Goal: Transaction & Acquisition: Register for event/course

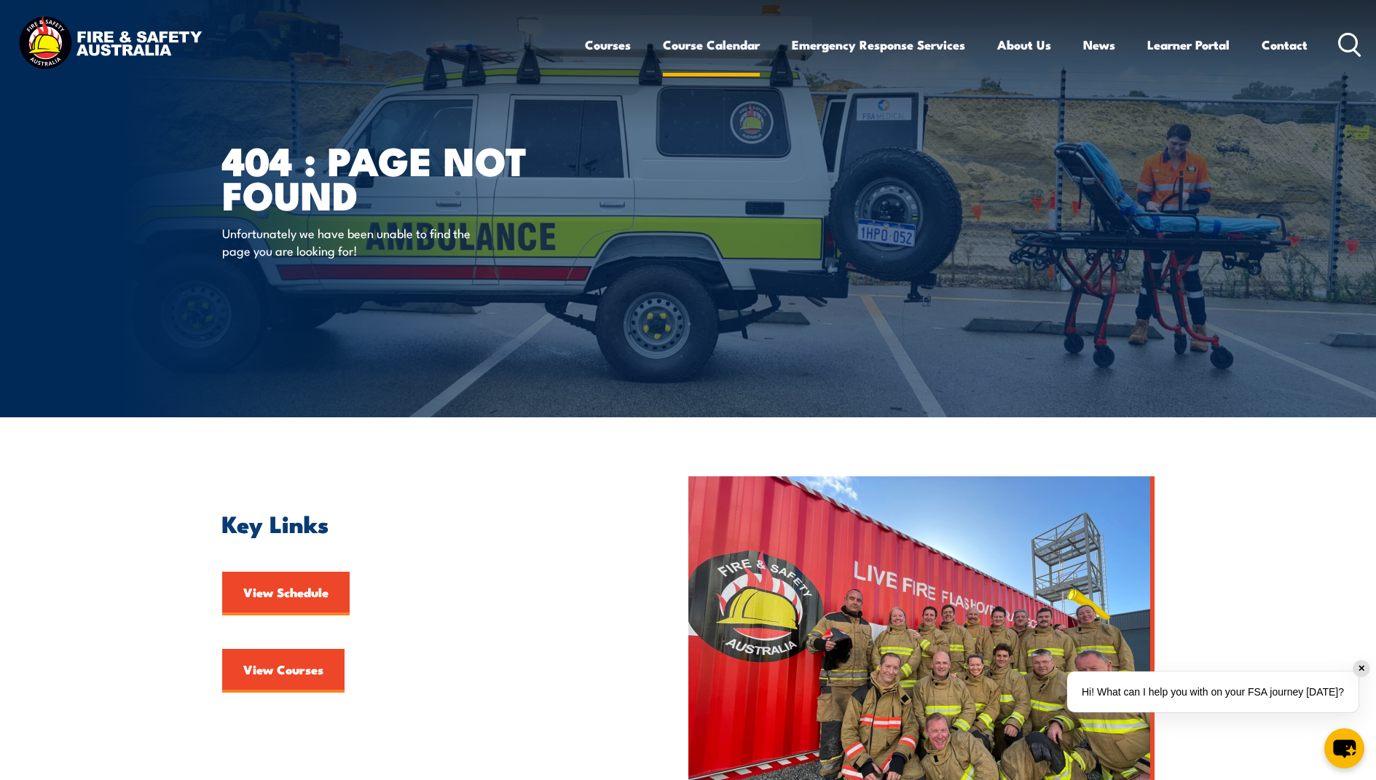
click at [692, 42] on link "Course Calendar" at bounding box center [711, 45] width 97 height 39
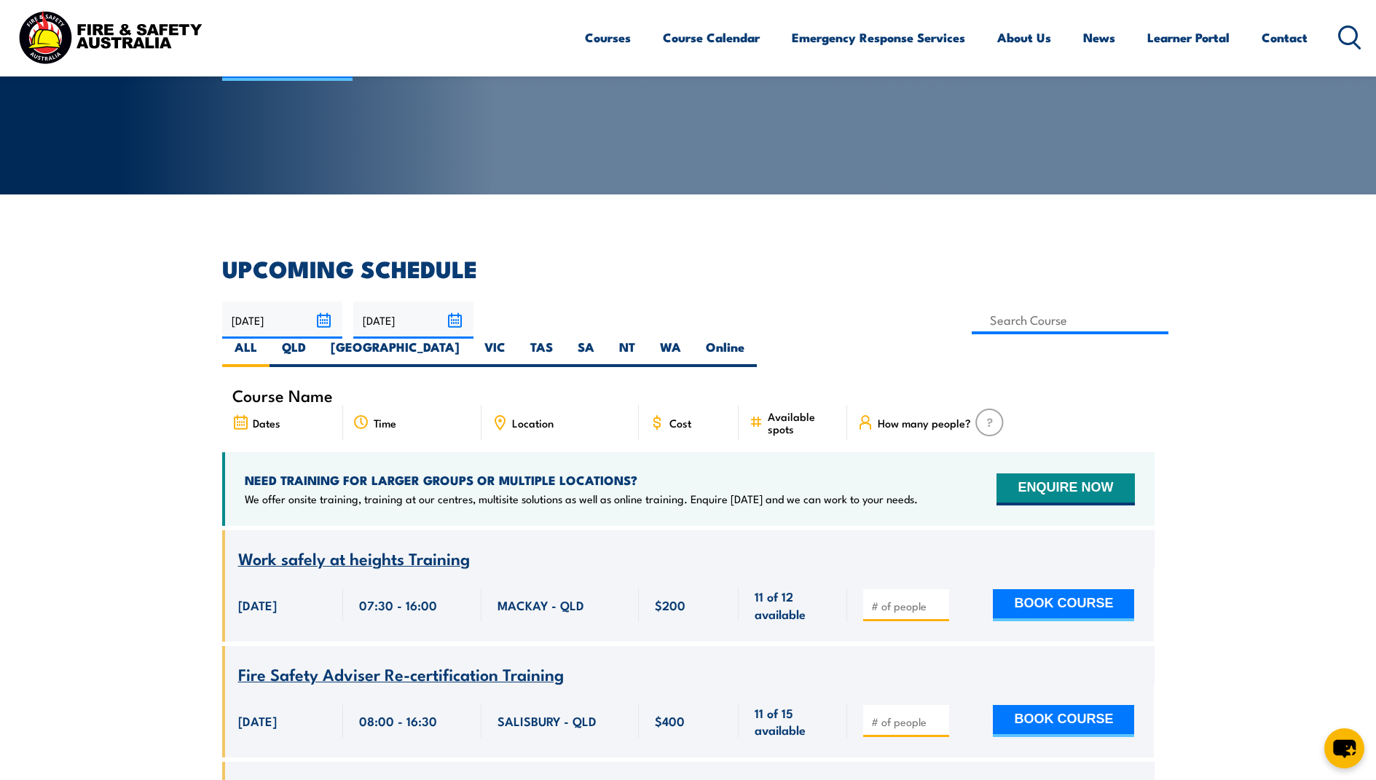
scroll to position [291, 0]
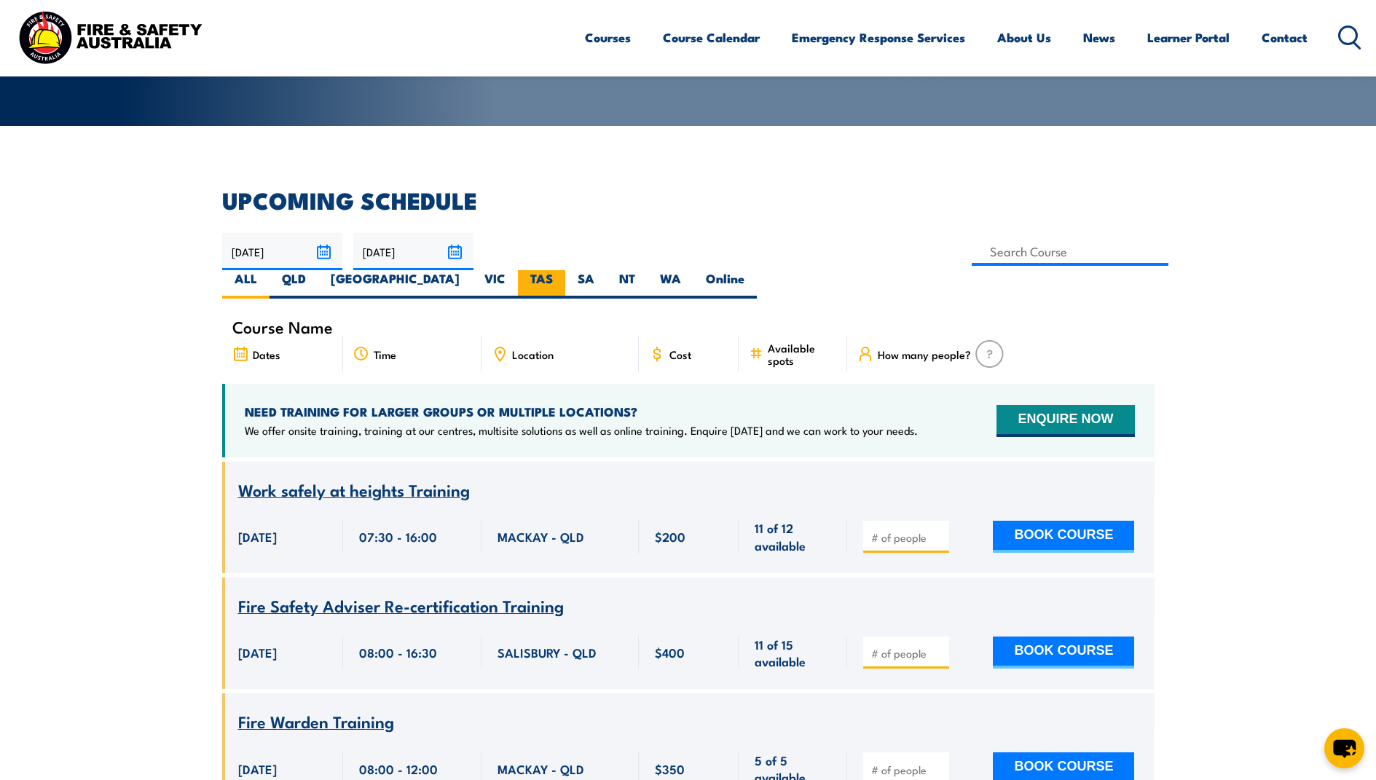
click at [565, 270] on label "TAS" at bounding box center [541, 284] width 47 height 28
click at [562, 270] on input "TAS" at bounding box center [557, 274] width 9 height 9
radio input "true"
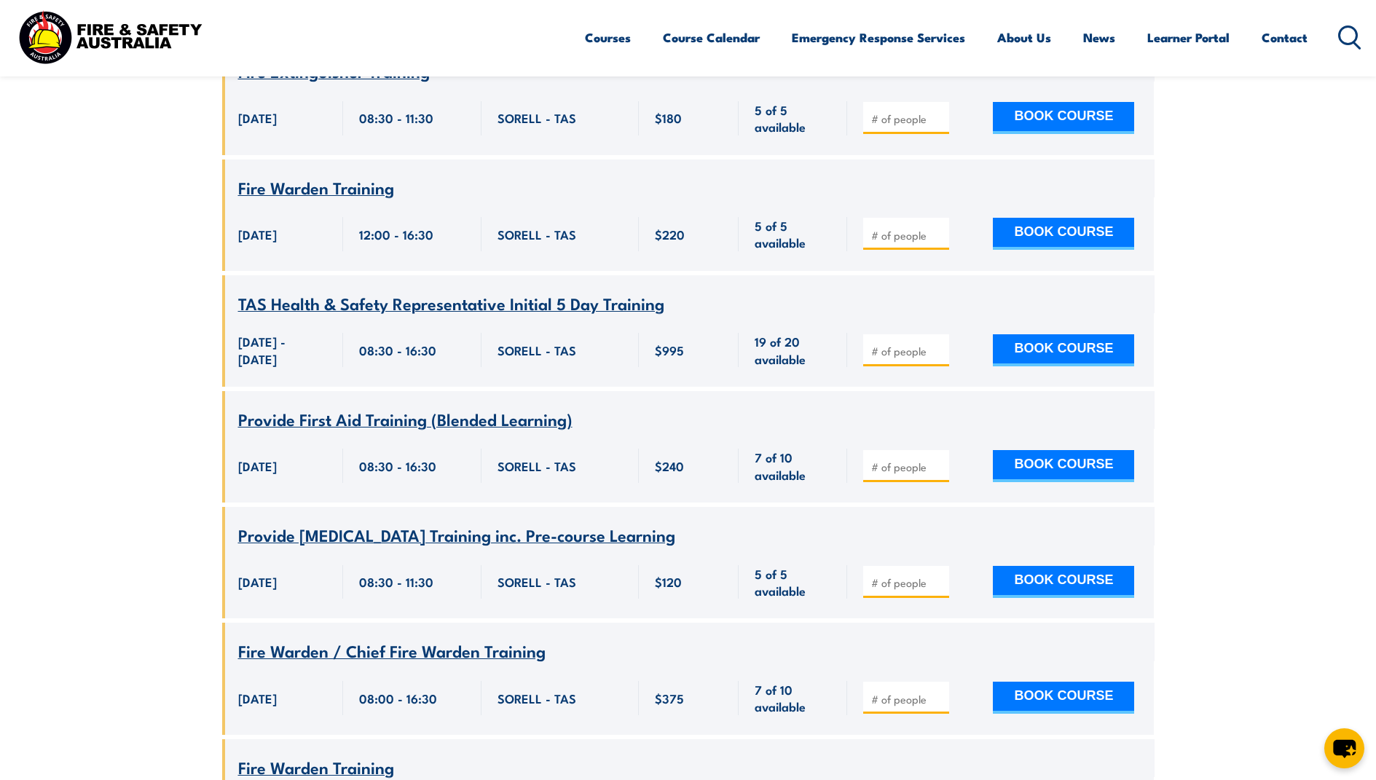
scroll to position [1428, 0]
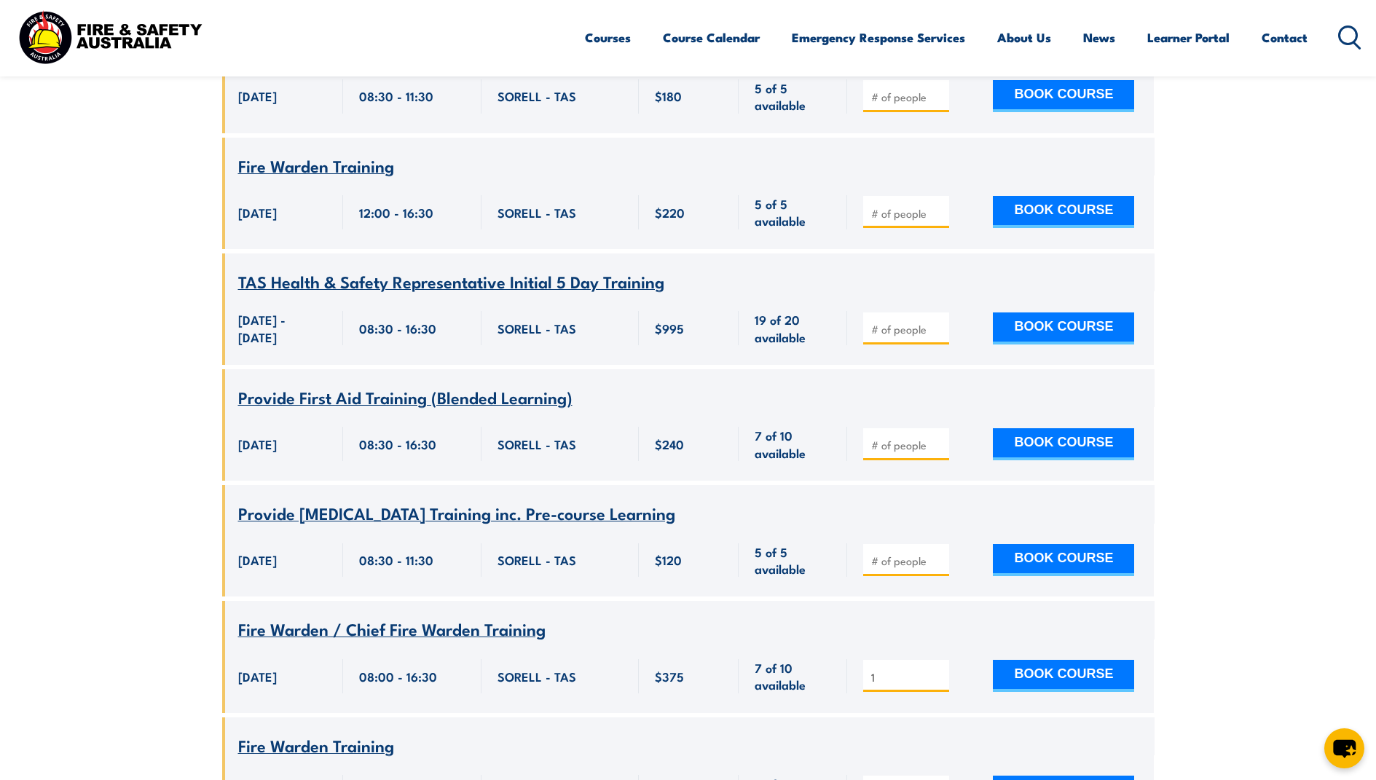
type input "1"
click at [940, 670] on input "1" at bounding box center [907, 677] width 73 height 15
click at [1016, 662] on button "BOOK COURSE" at bounding box center [1063, 676] width 141 height 32
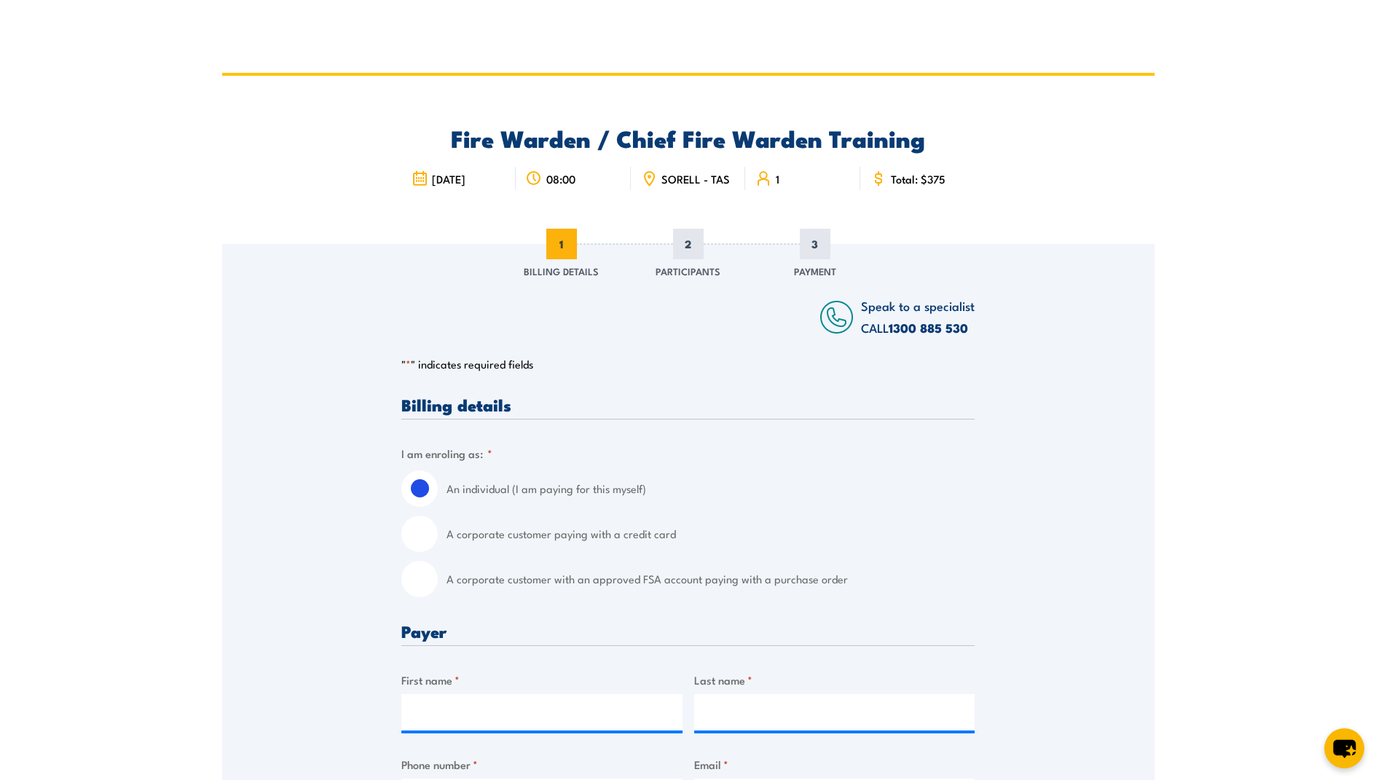
click at [420, 592] on input "A corporate customer with an approved FSA account paying with a purchase order" at bounding box center [419, 579] width 36 height 36
radio input "true"
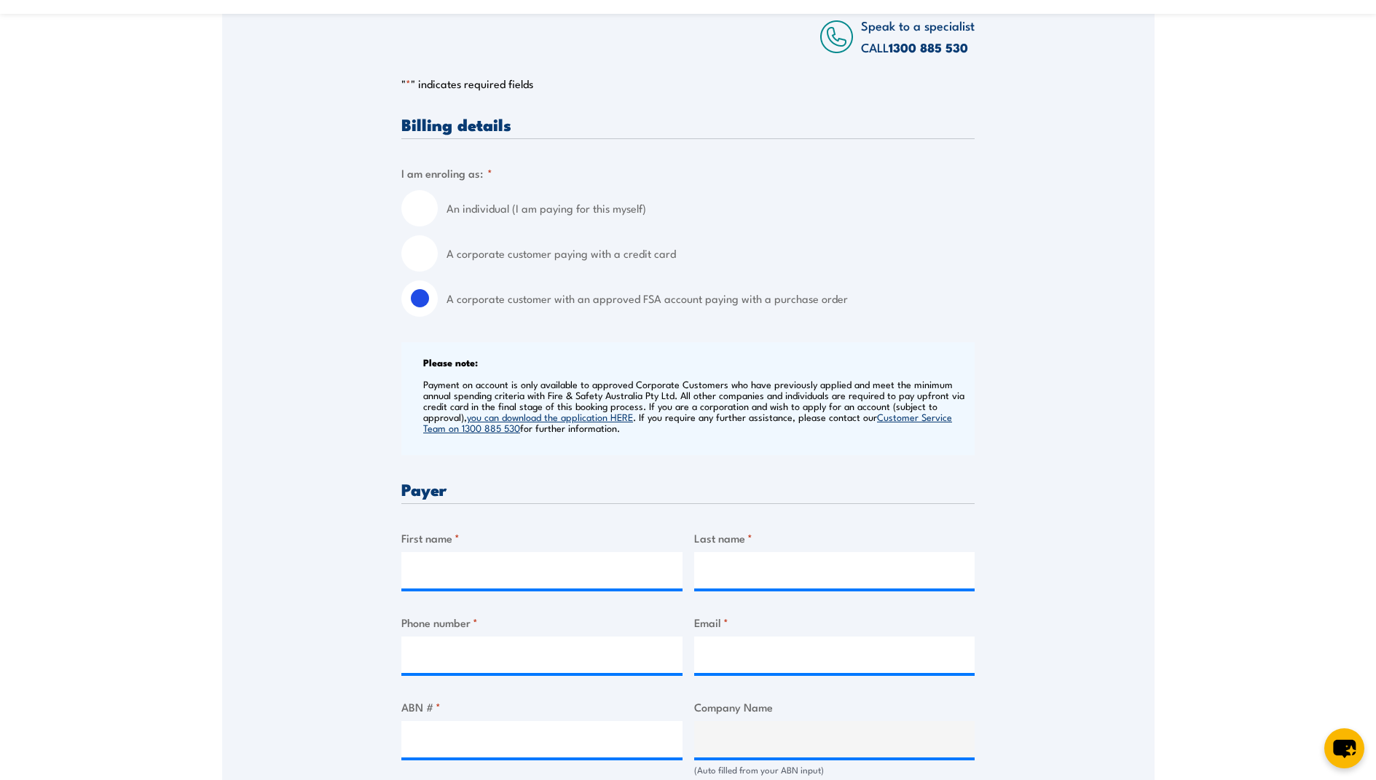
scroll to position [364, 0]
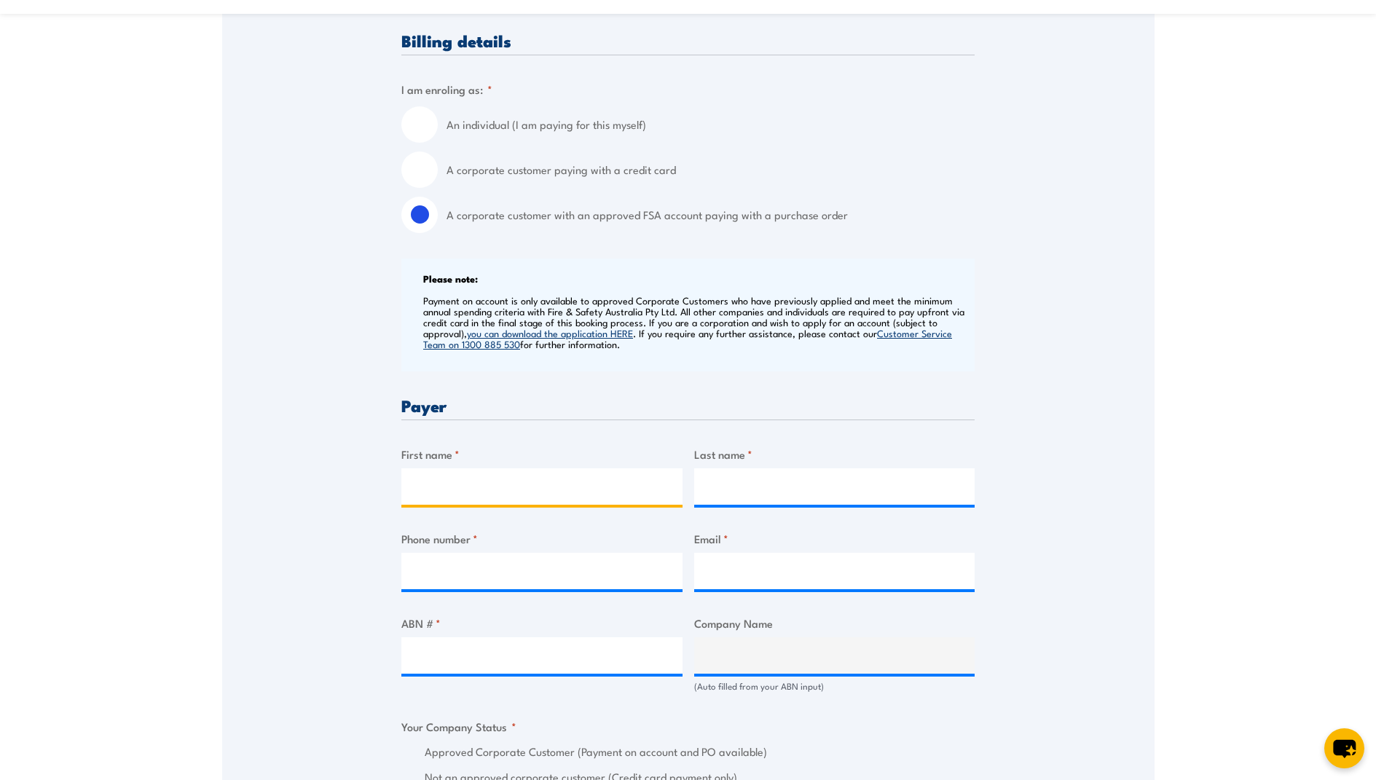
click at [469, 495] on input "First name *" at bounding box center [541, 487] width 281 height 36
type input "Nick"
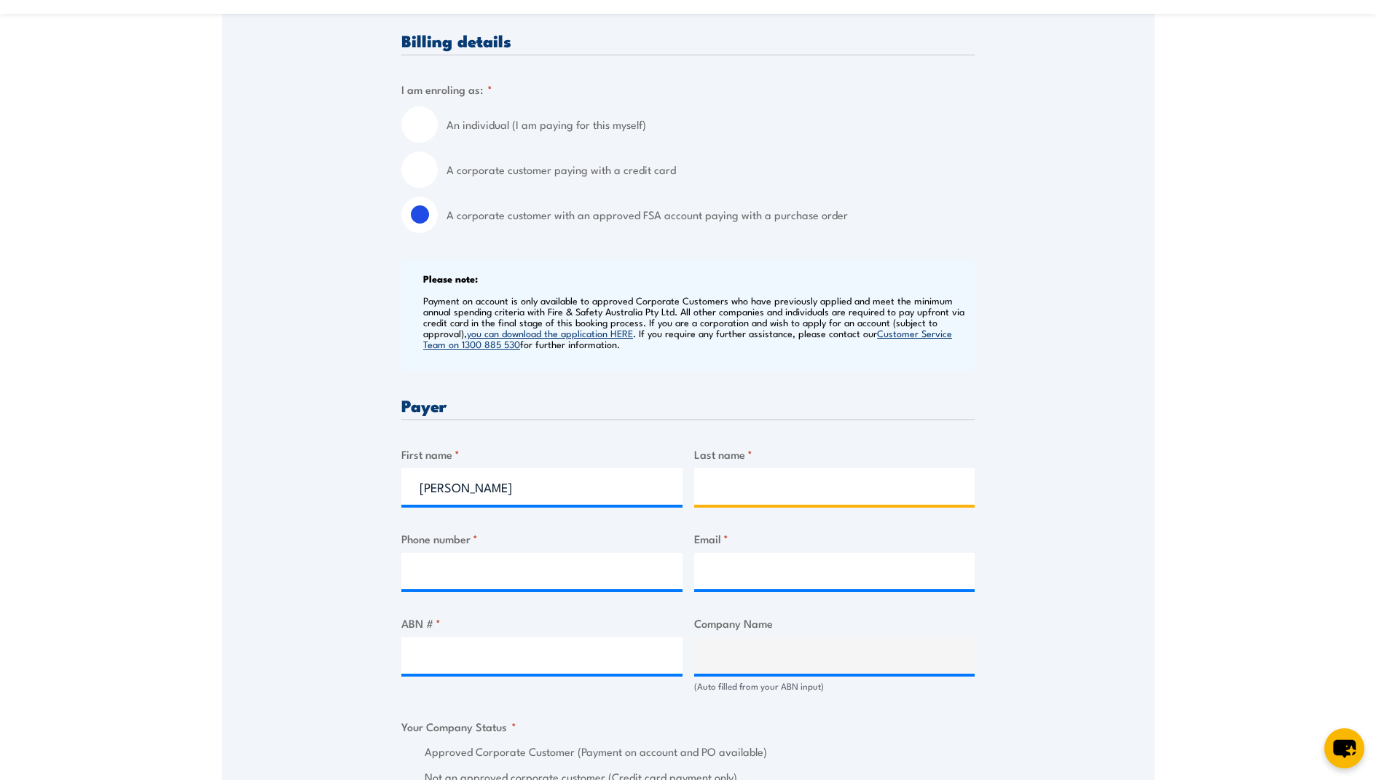
type input "Targett"
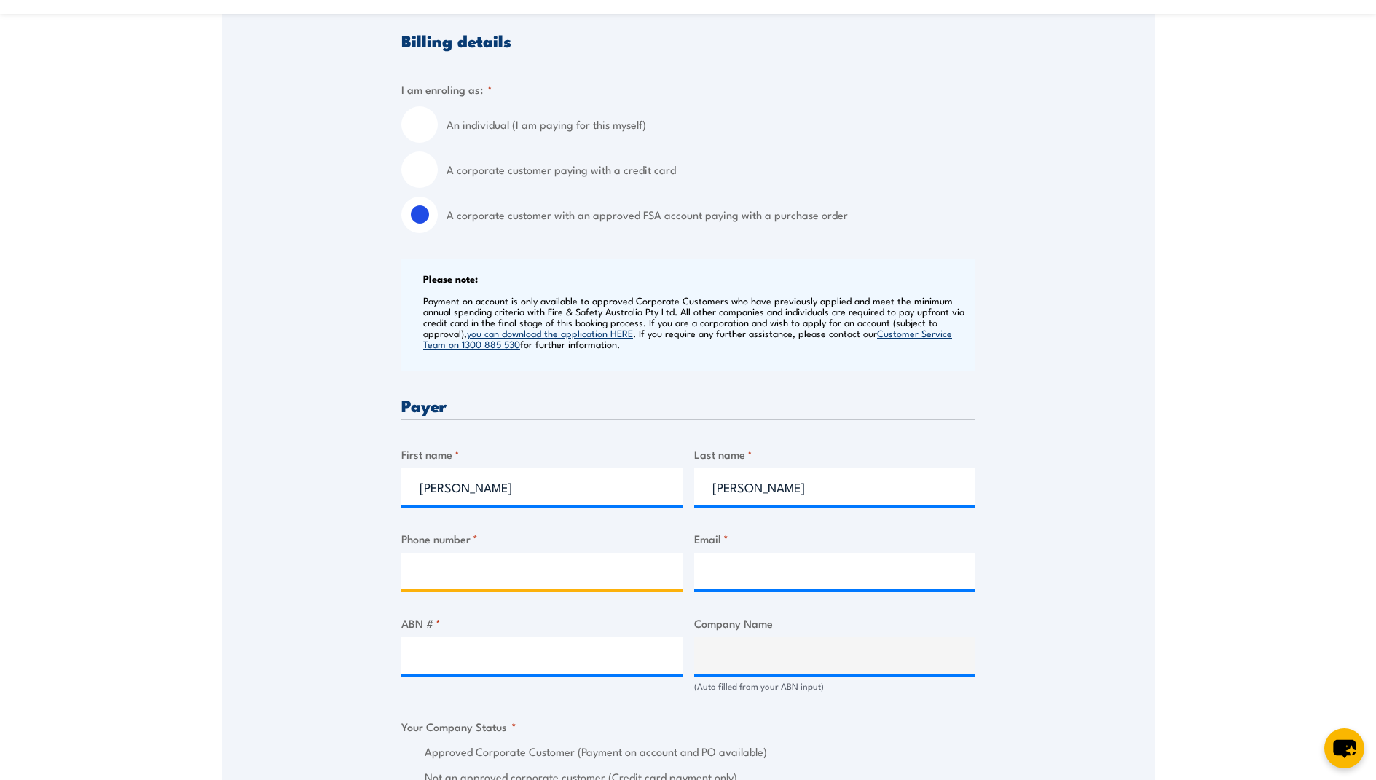
type input "0418510909"
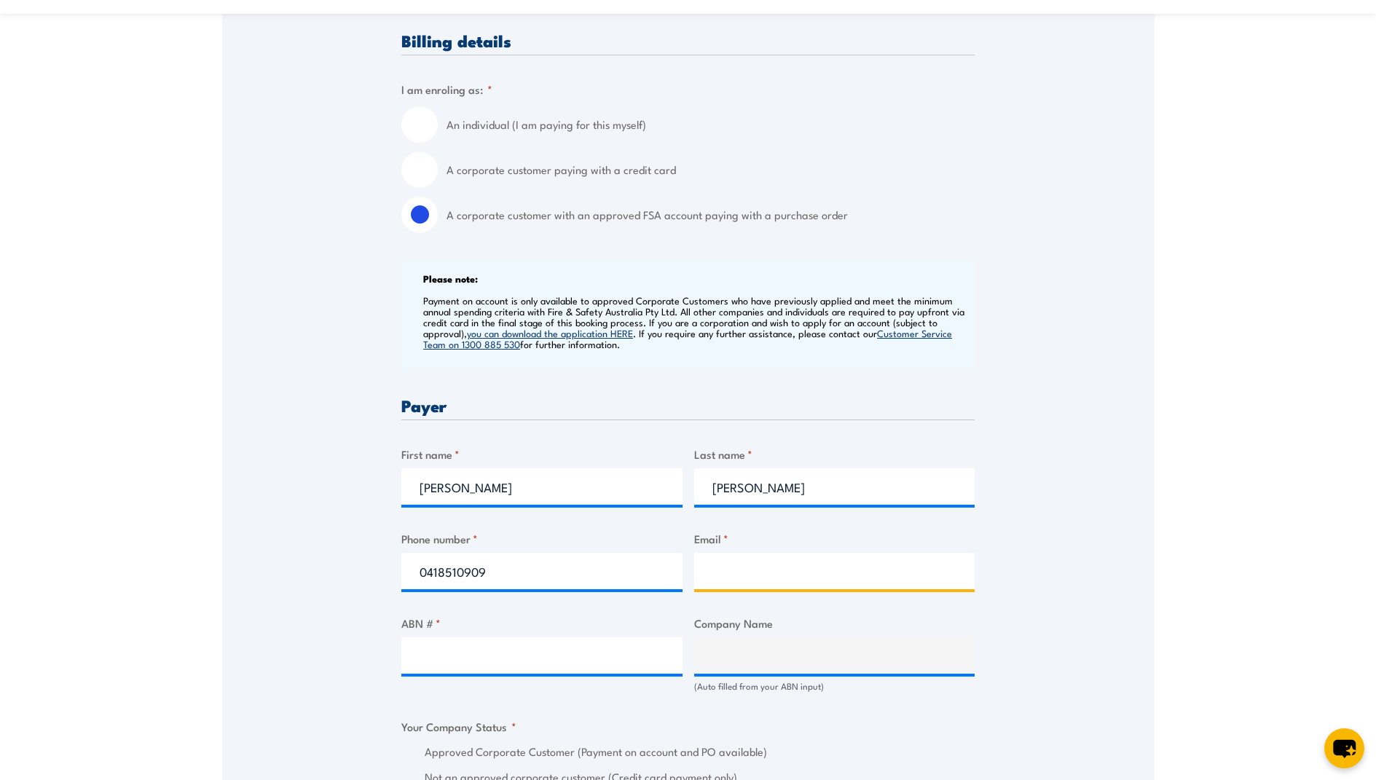
type input "nick.targett@qube.com.au"
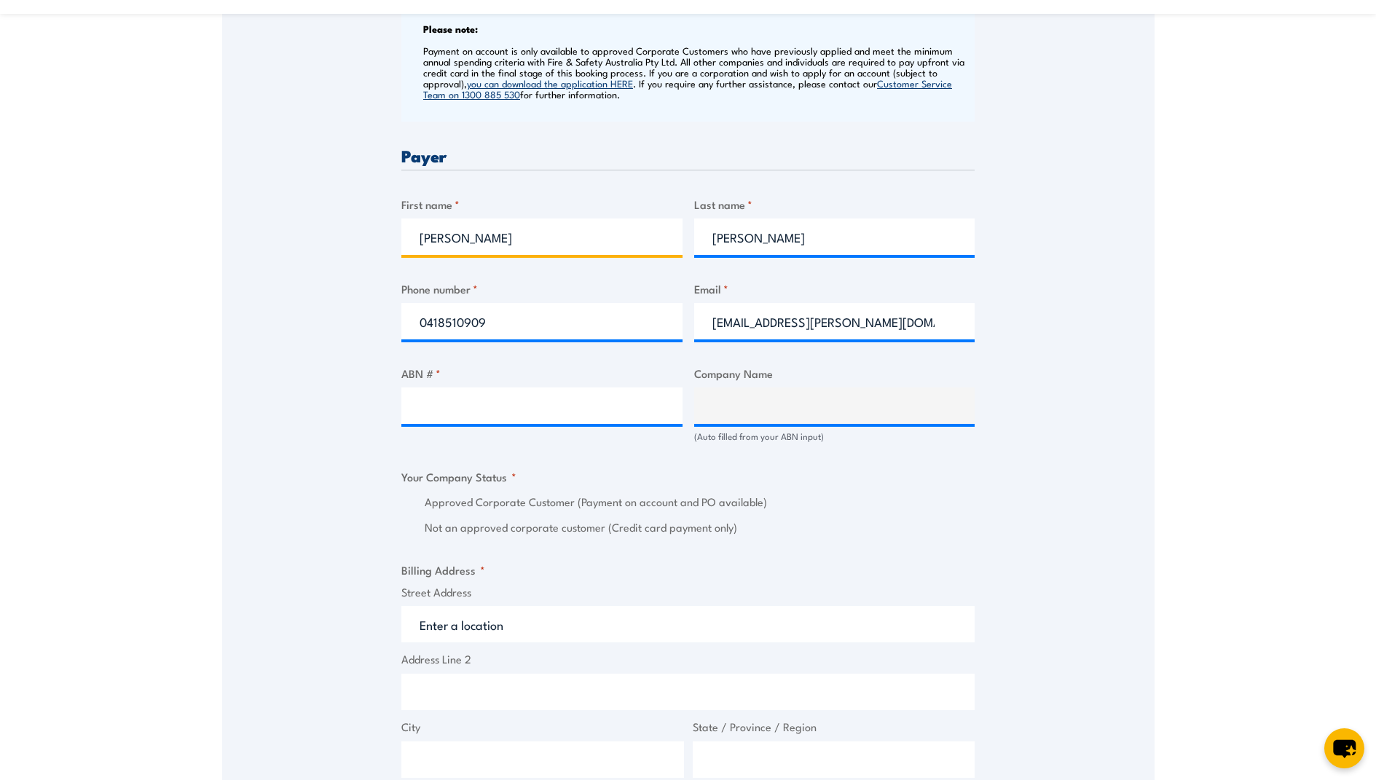
scroll to position [656, 0]
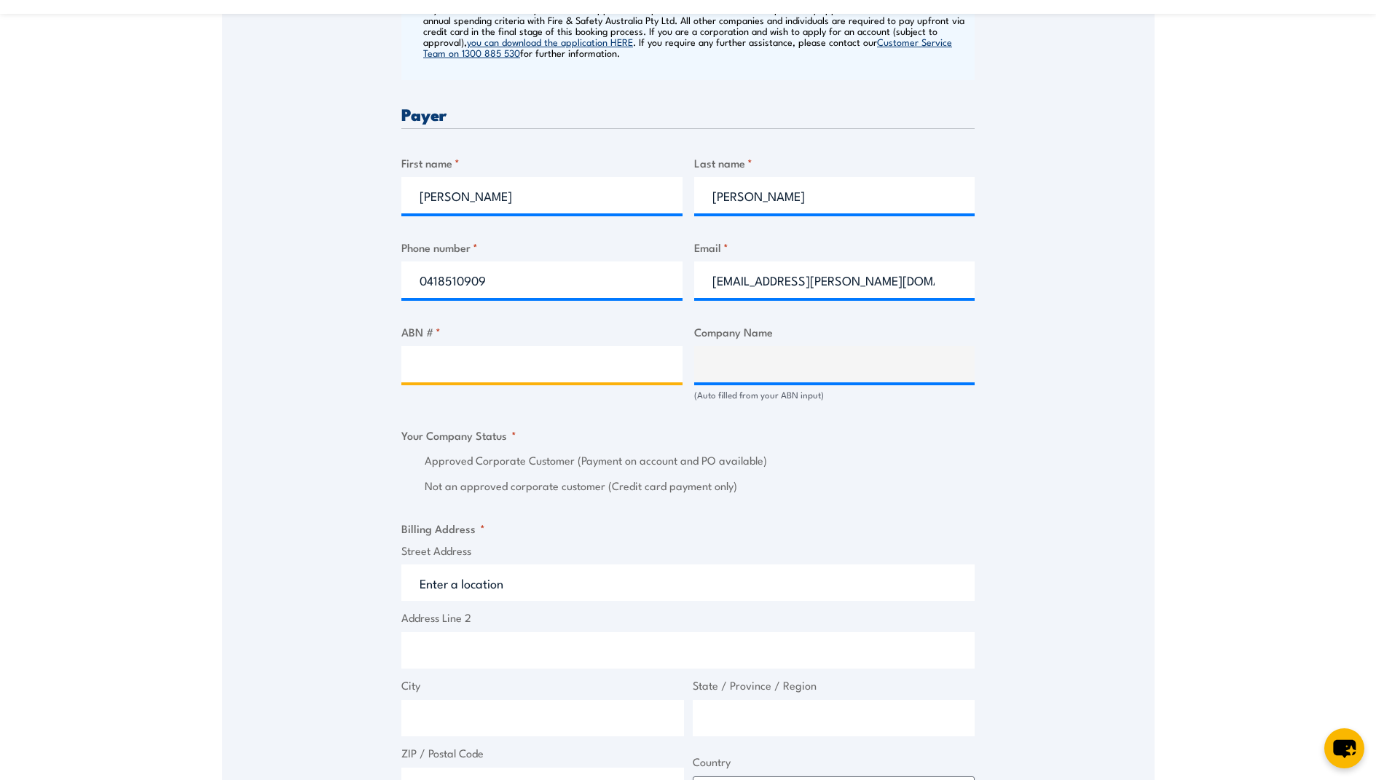
click at [407, 370] on input "ABN # *" at bounding box center [541, 364] width 281 height 36
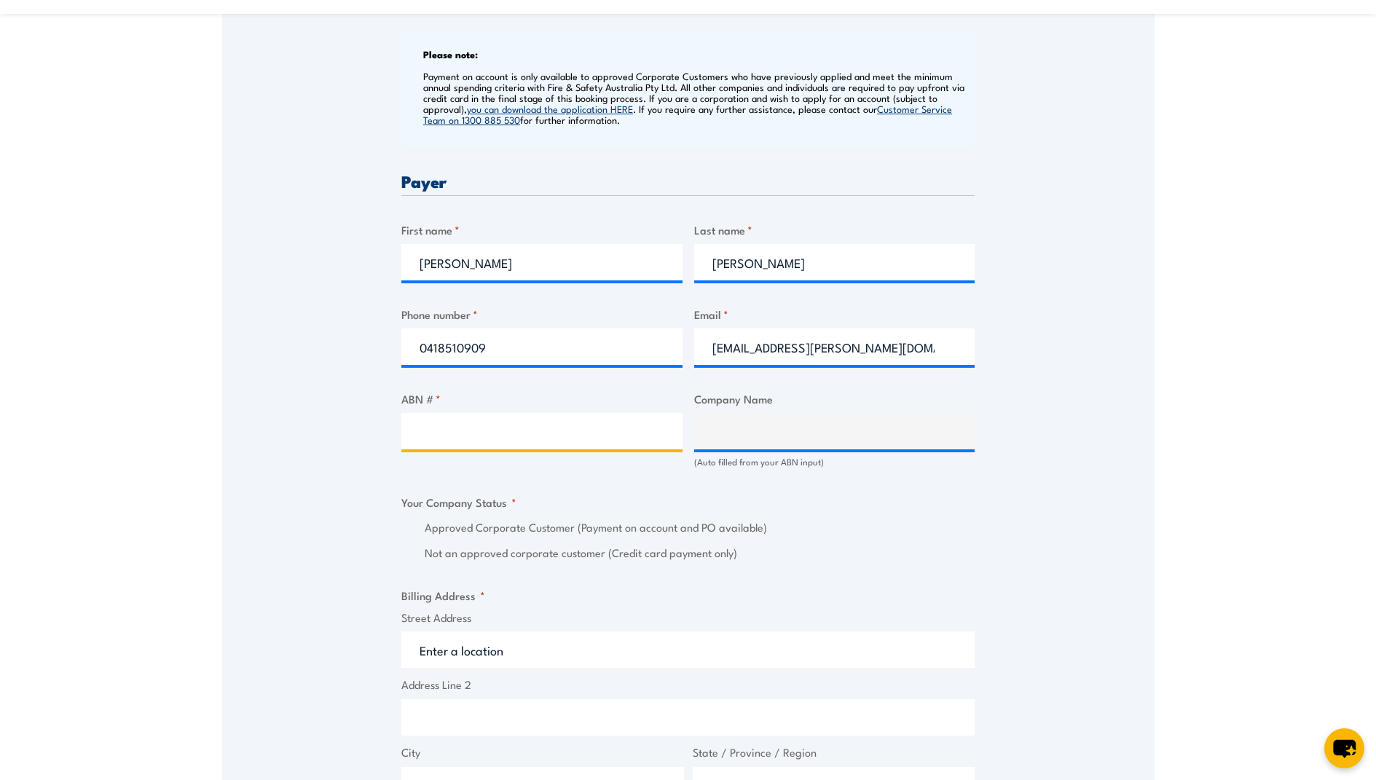
scroll to position [583, 0]
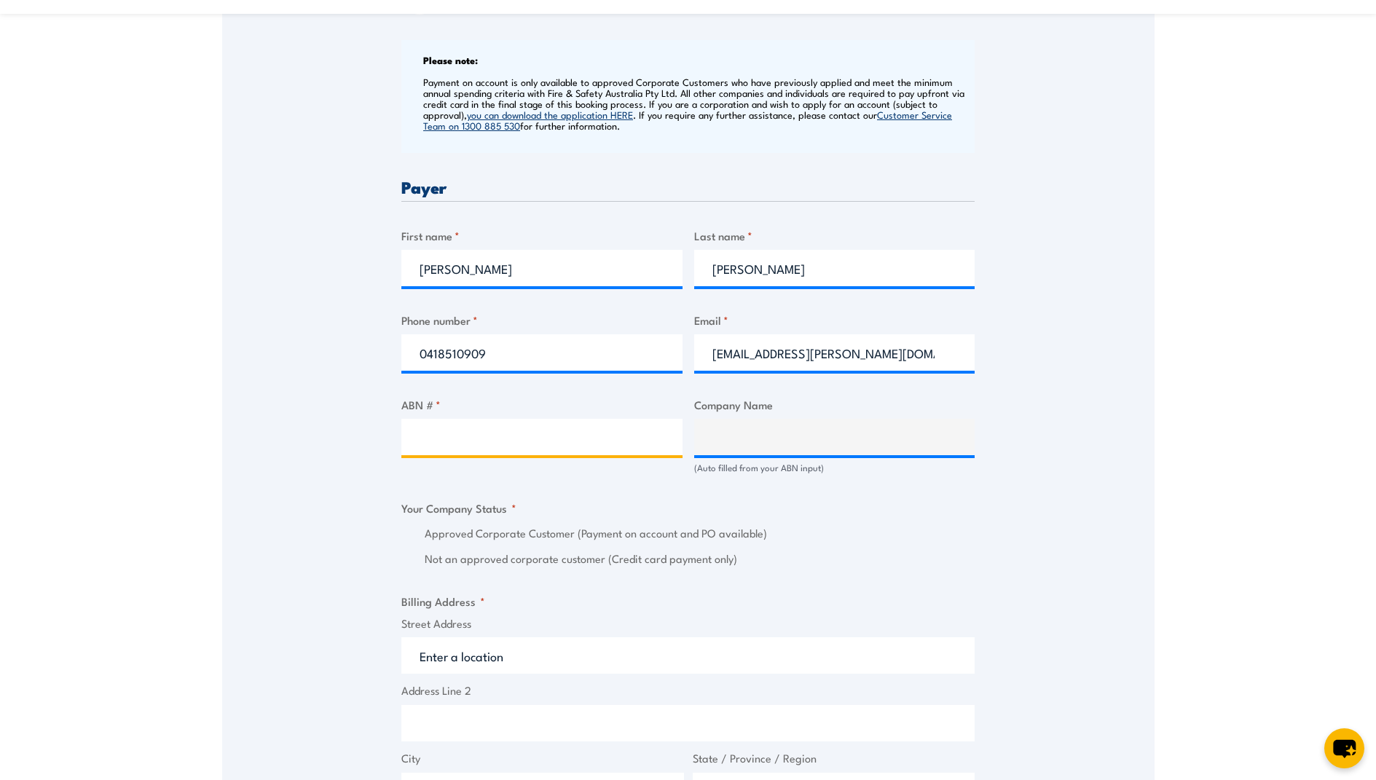
click at [445, 441] on input "ABN # *" at bounding box center [541, 437] width 281 height 36
paste input "46 123 021 492"
type input "46 123 021 492"
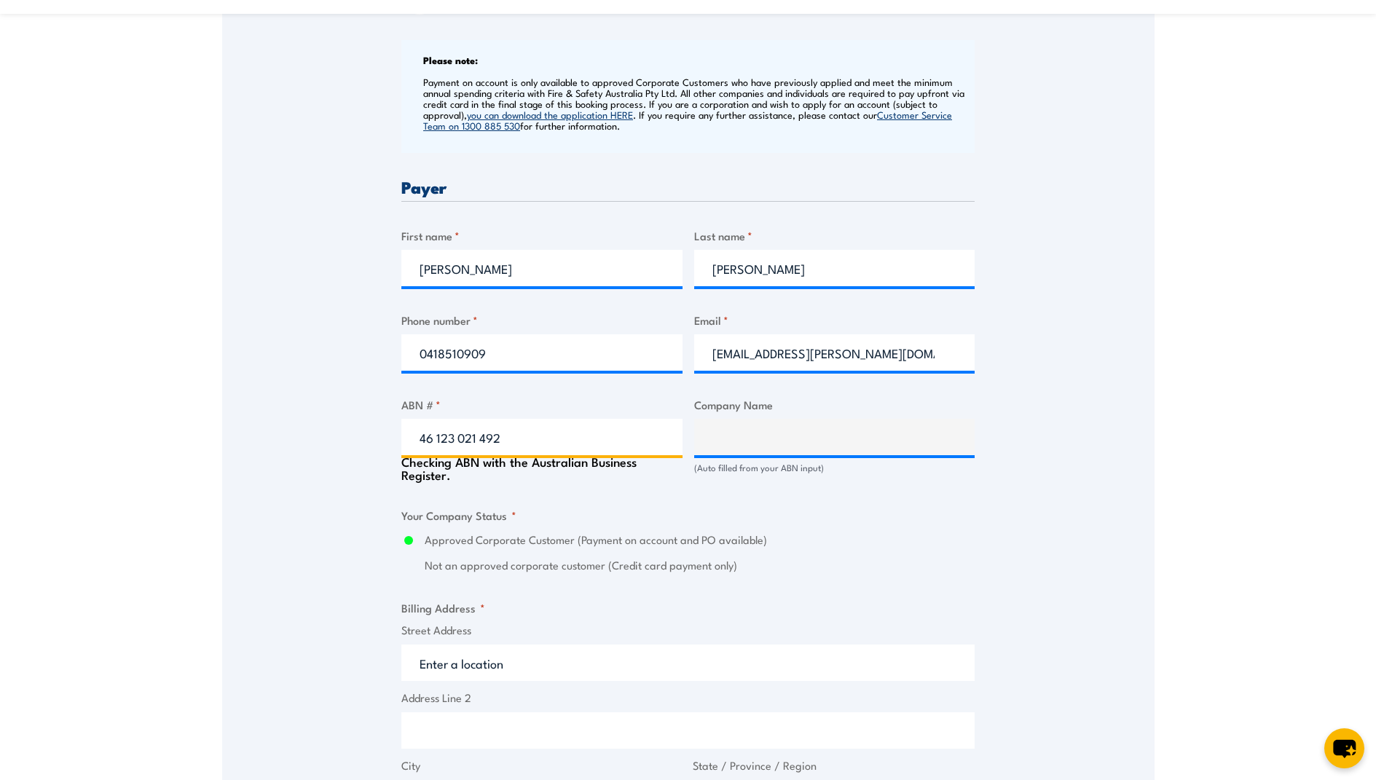
type input "QUBE PORTS PTY LTD"
radio input "true"
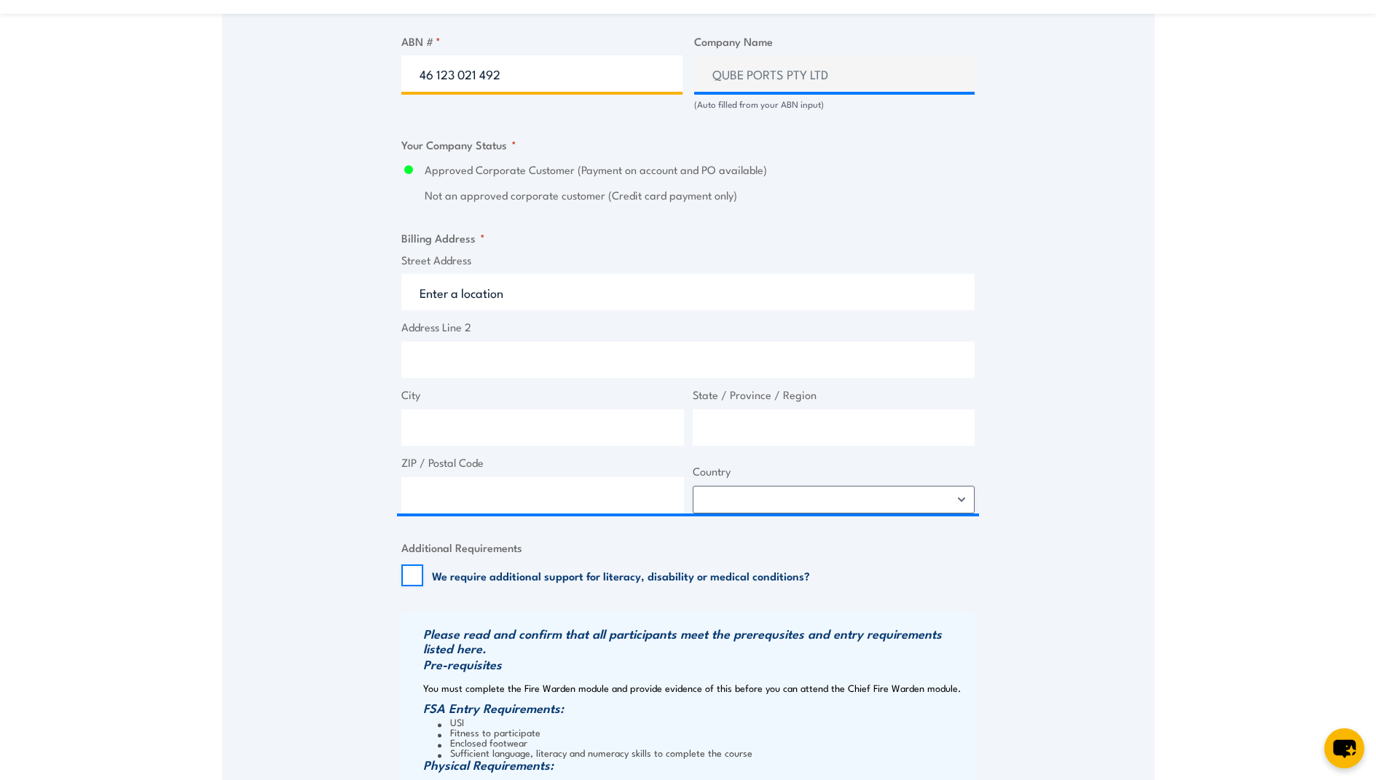
scroll to position [947, 0]
type input "46 123 021 492"
click at [492, 304] on input "Street Address" at bounding box center [687, 291] width 573 height 36
click at [401, 310] on div at bounding box center [401, 310] width 0 height 0
click at [431, 303] on input "Street Address" at bounding box center [687, 291] width 573 height 36
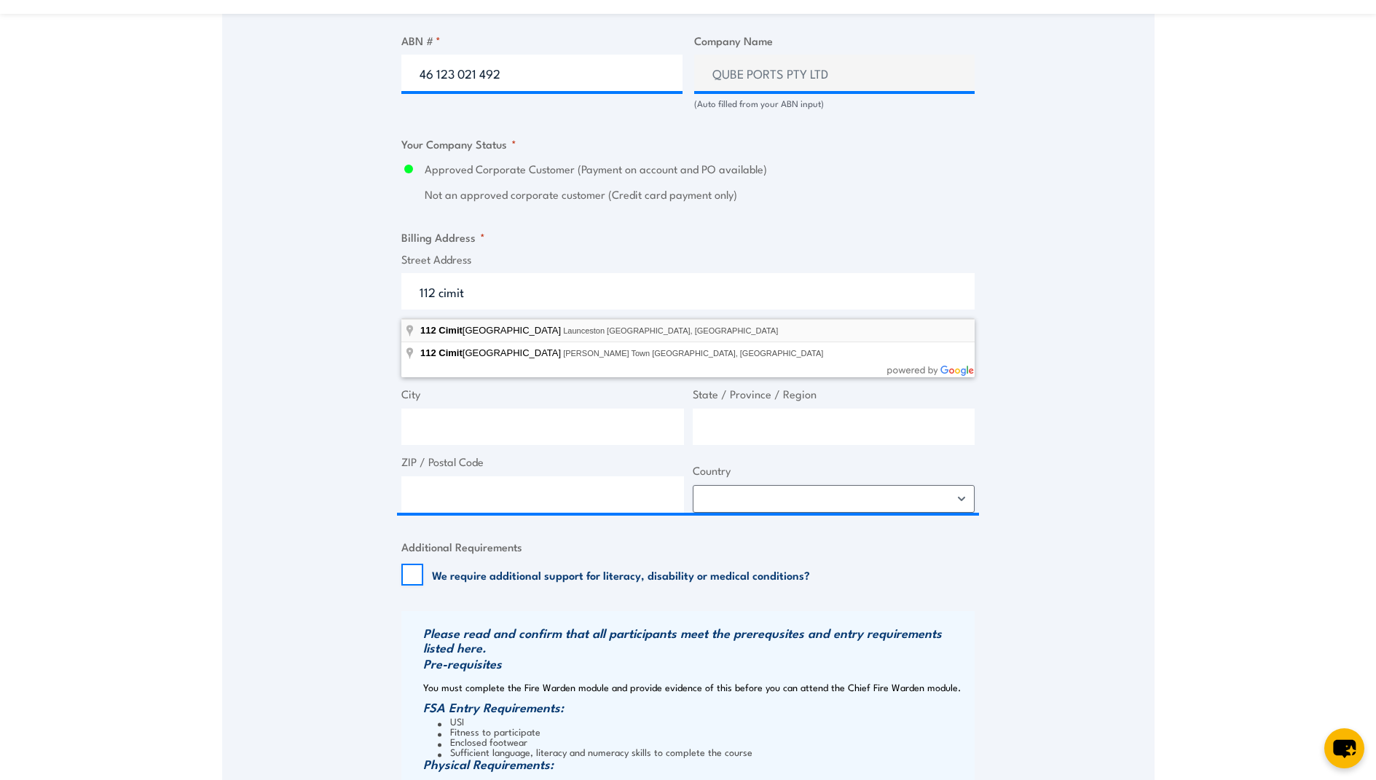
type input "112 Cimitiere Street, Launceston TAS, Australia"
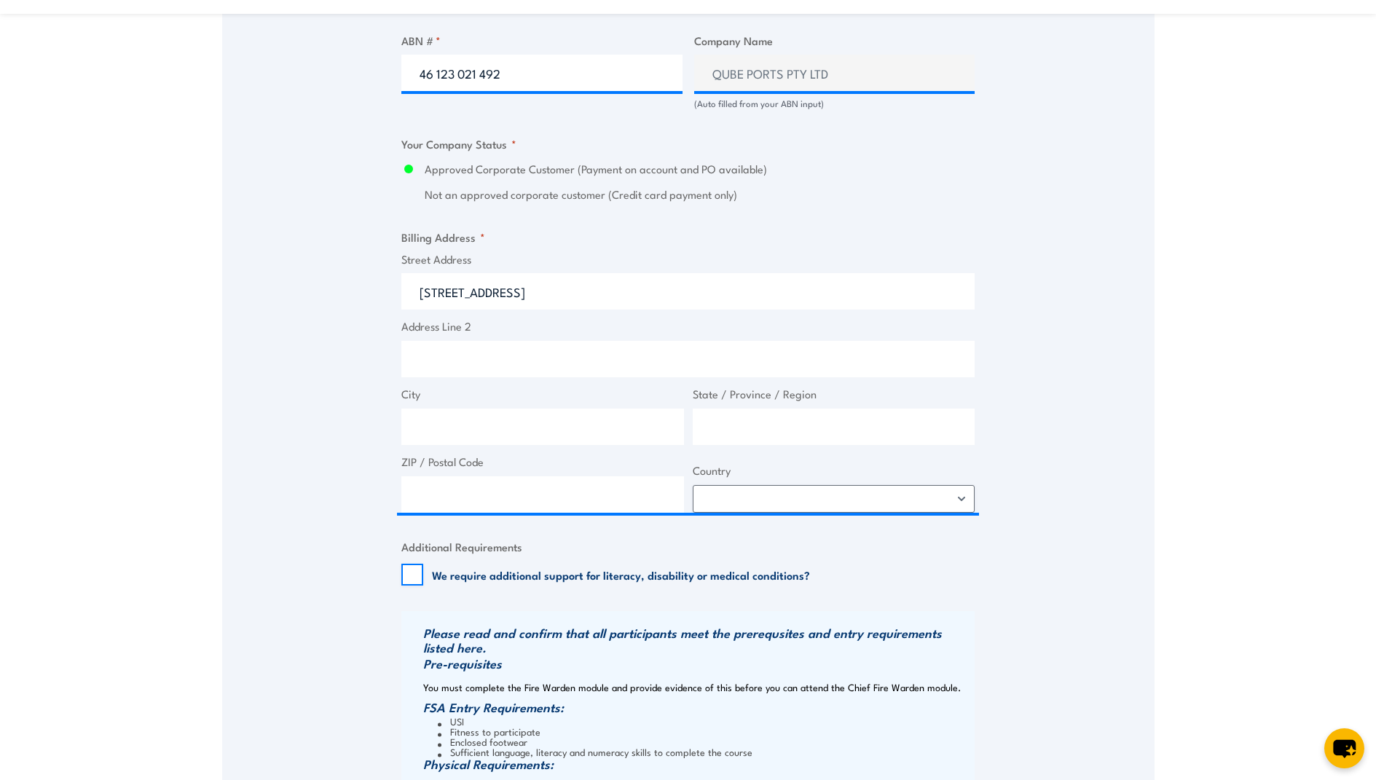
type input "112 Cimitiere St"
type input "Launceston"
type input "Tasmania"
type input "7250"
select select "Australia"
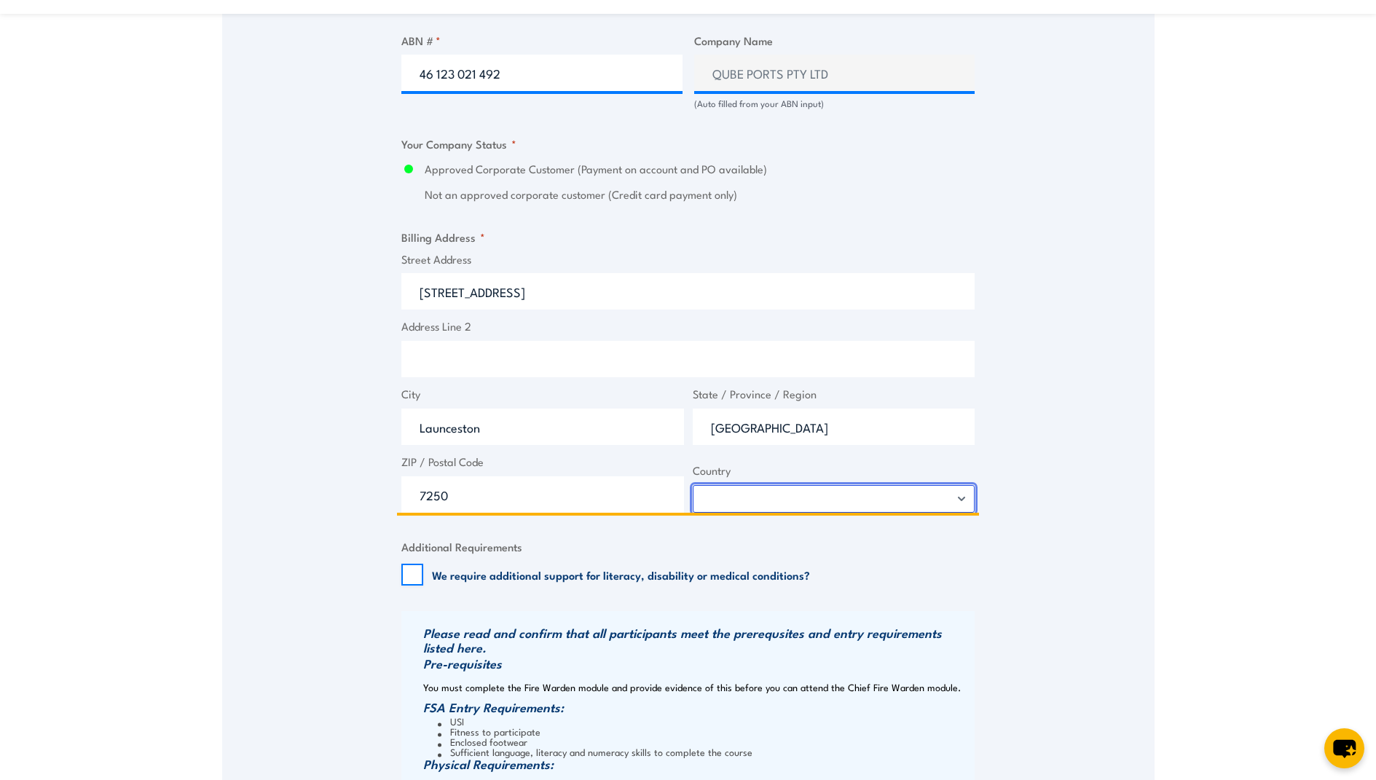
click at [756, 510] on select "Afghanistan Albania Algeria American Samoa Andorra Angola Anguilla Antarctica A…" at bounding box center [834, 499] width 283 height 28
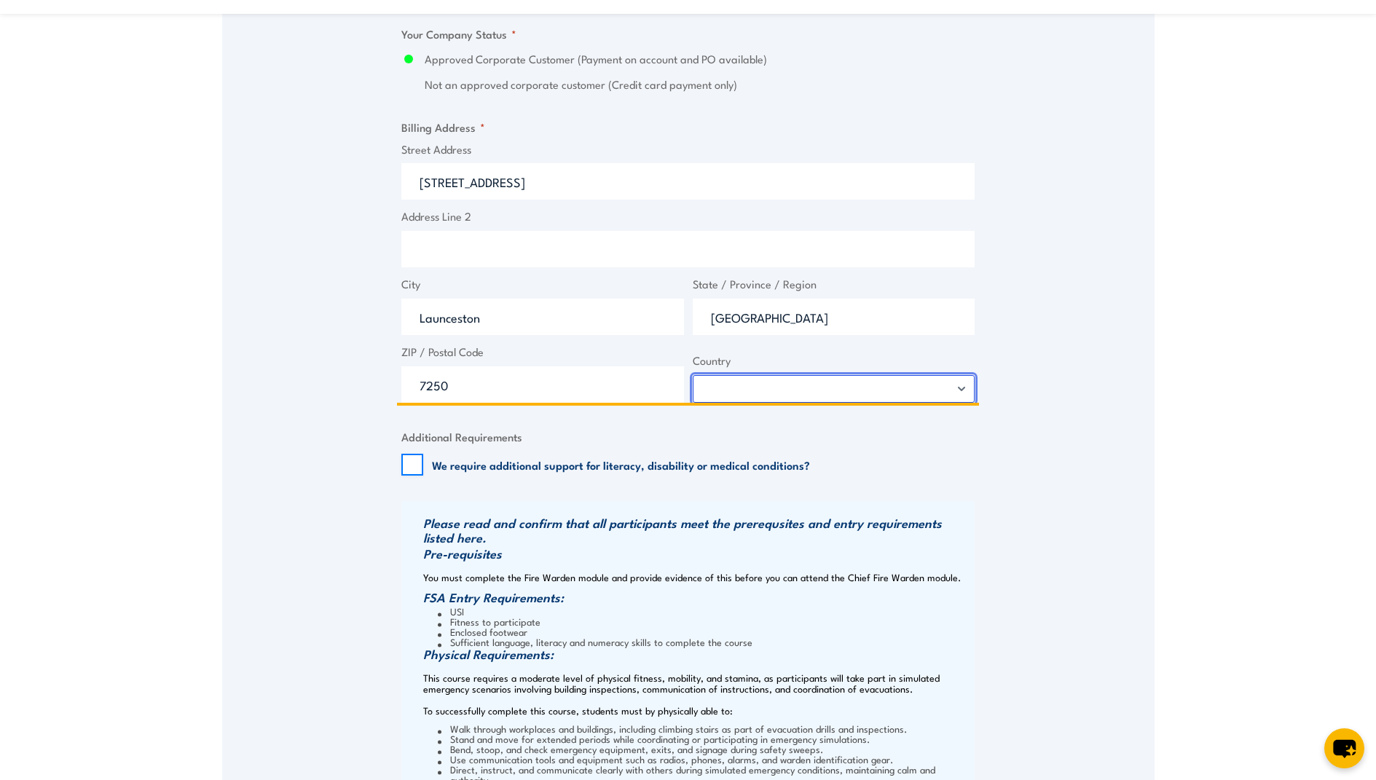
scroll to position [1166, 0]
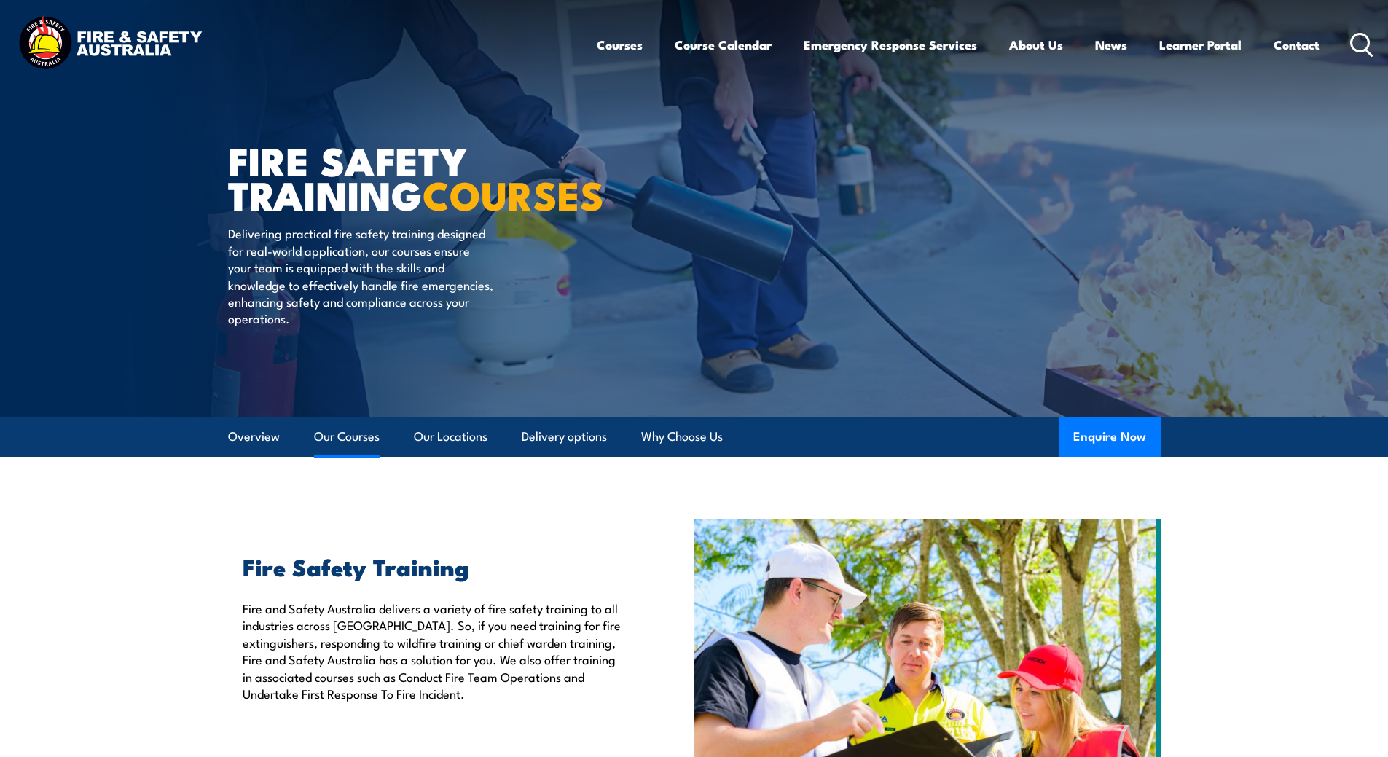
click at [351, 436] on link "Our Courses" at bounding box center [347, 437] width 66 height 39
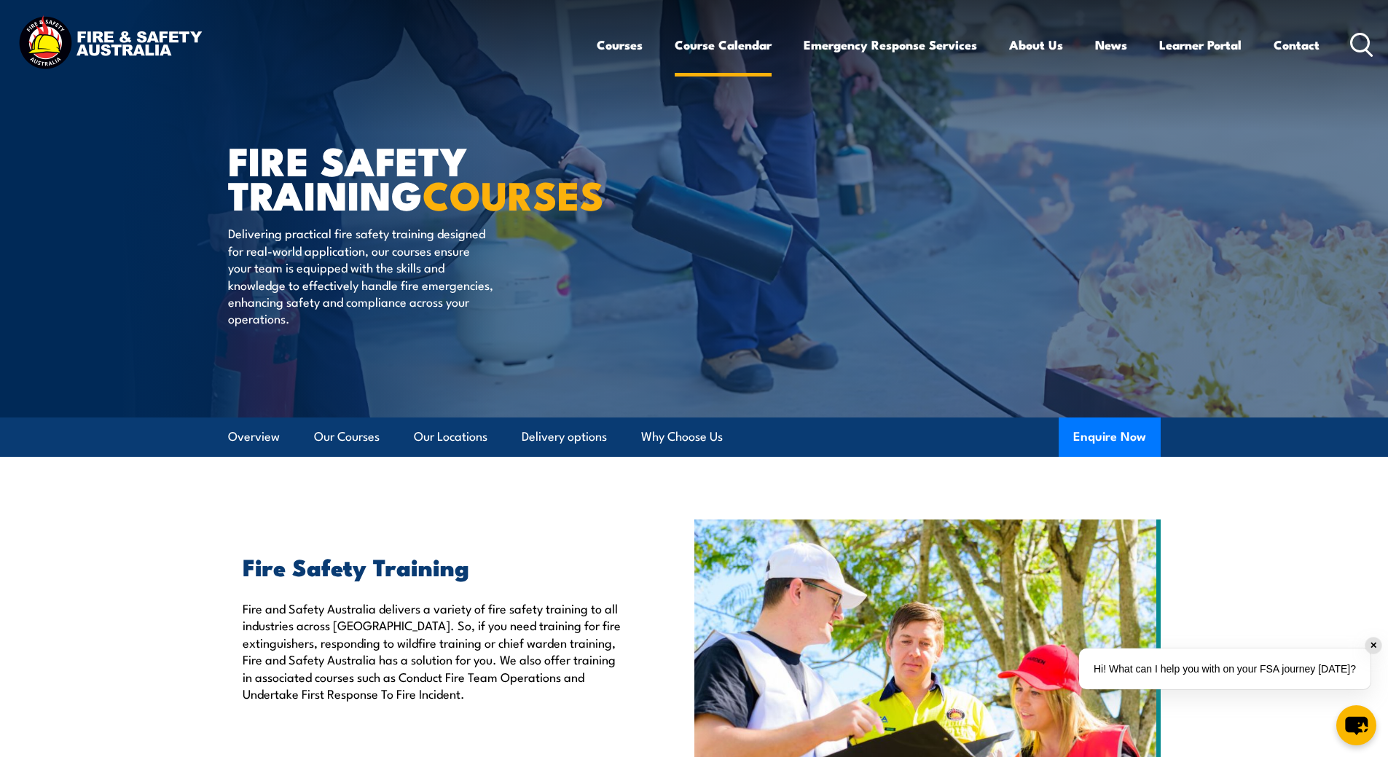
click at [738, 42] on link "Course Calendar" at bounding box center [723, 45] width 97 height 39
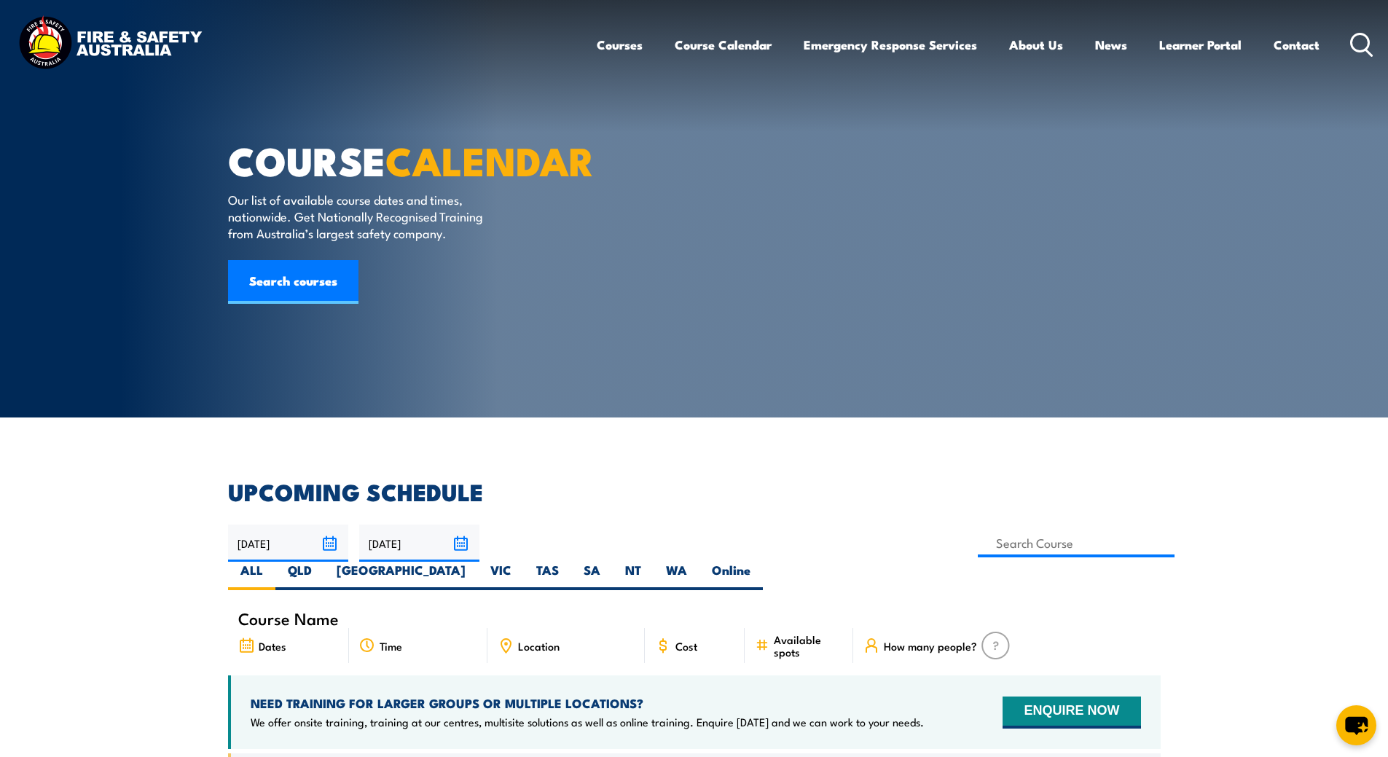
drag, startPoint x: 0, startPoint y: 0, endPoint x: 941, endPoint y: 210, distance: 963.8
click at [946, 211] on article "COURSE CALENDAR Our list of available course dates and times, nationwide. Get N…" at bounding box center [694, 209] width 933 height 418
click at [512, 235] on div "COURSE CALENDAR Our list of available course dates and times, nationwide. Get N…" at bounding box center [408, 209] width 360 height 418
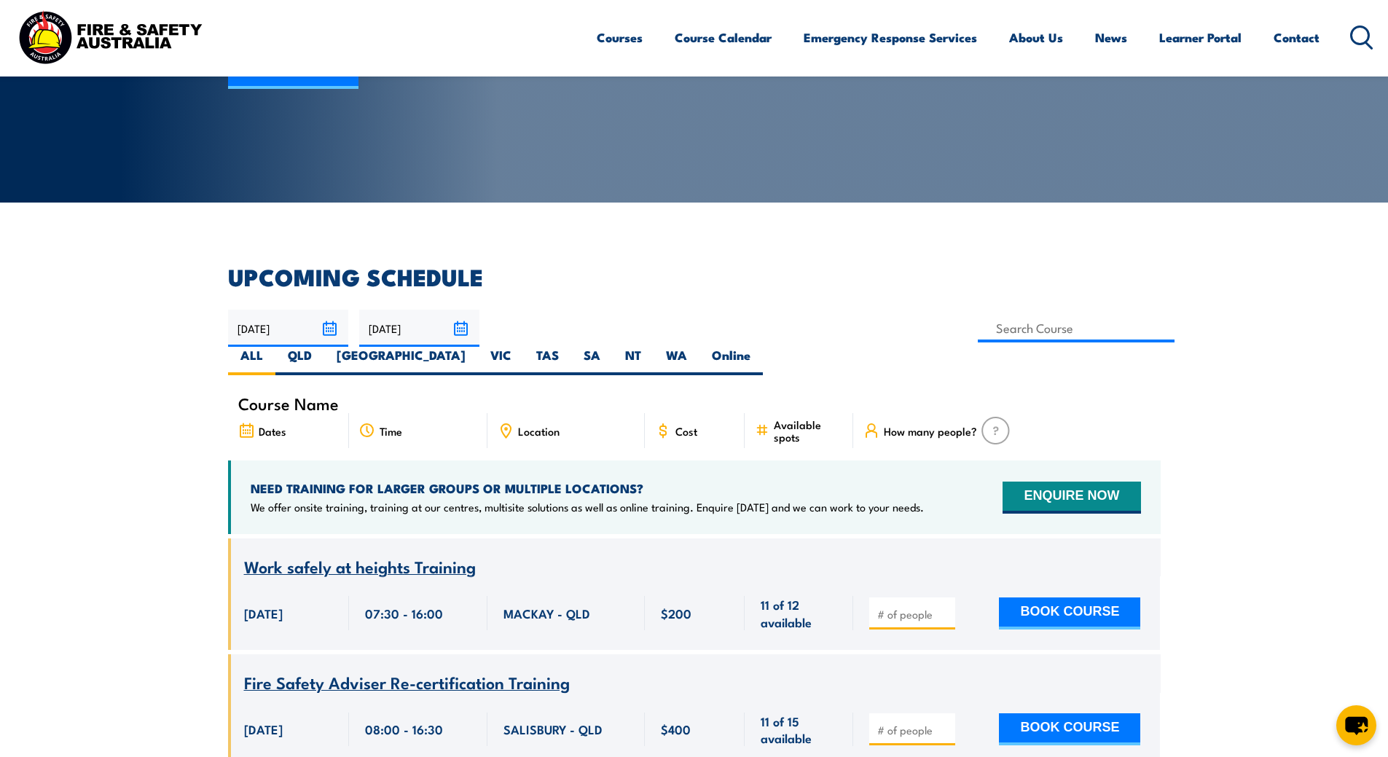
scroll to position [219, 0]
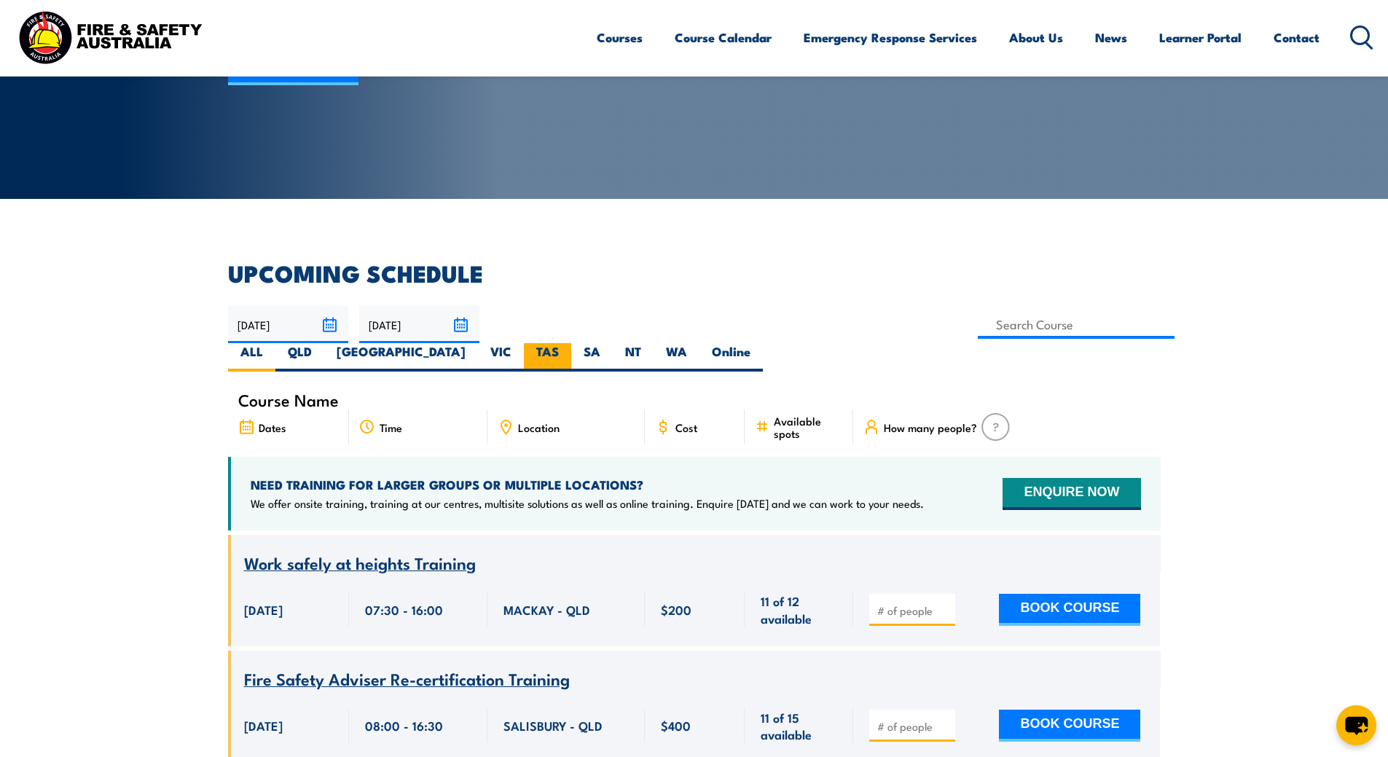
click at [571, 343] on label "TAS" at bounding box center [547, 357] width 47 height 28
click at [568, 343] on input "TAS" at bounding box center [563, 347] width 9 height 9
radio input "true"
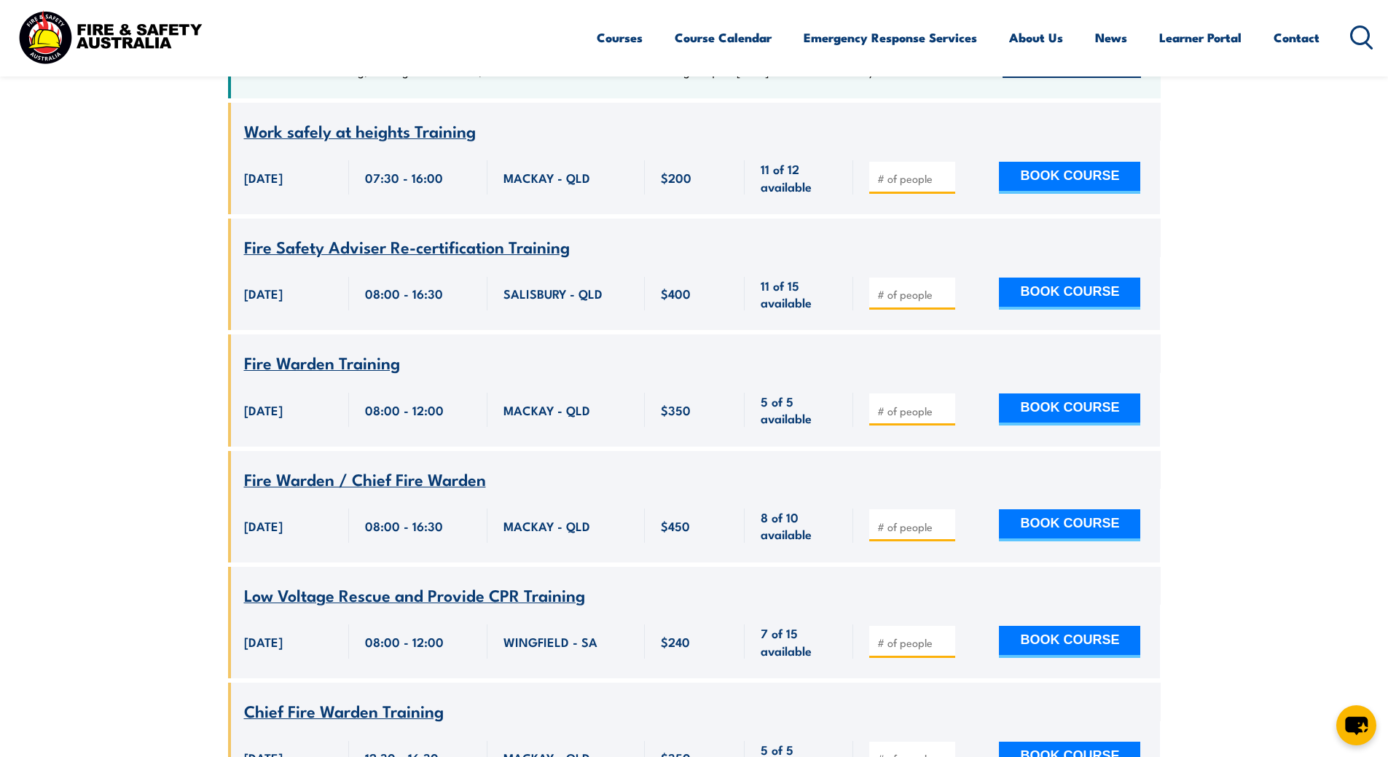
scroll to position [801, 0]
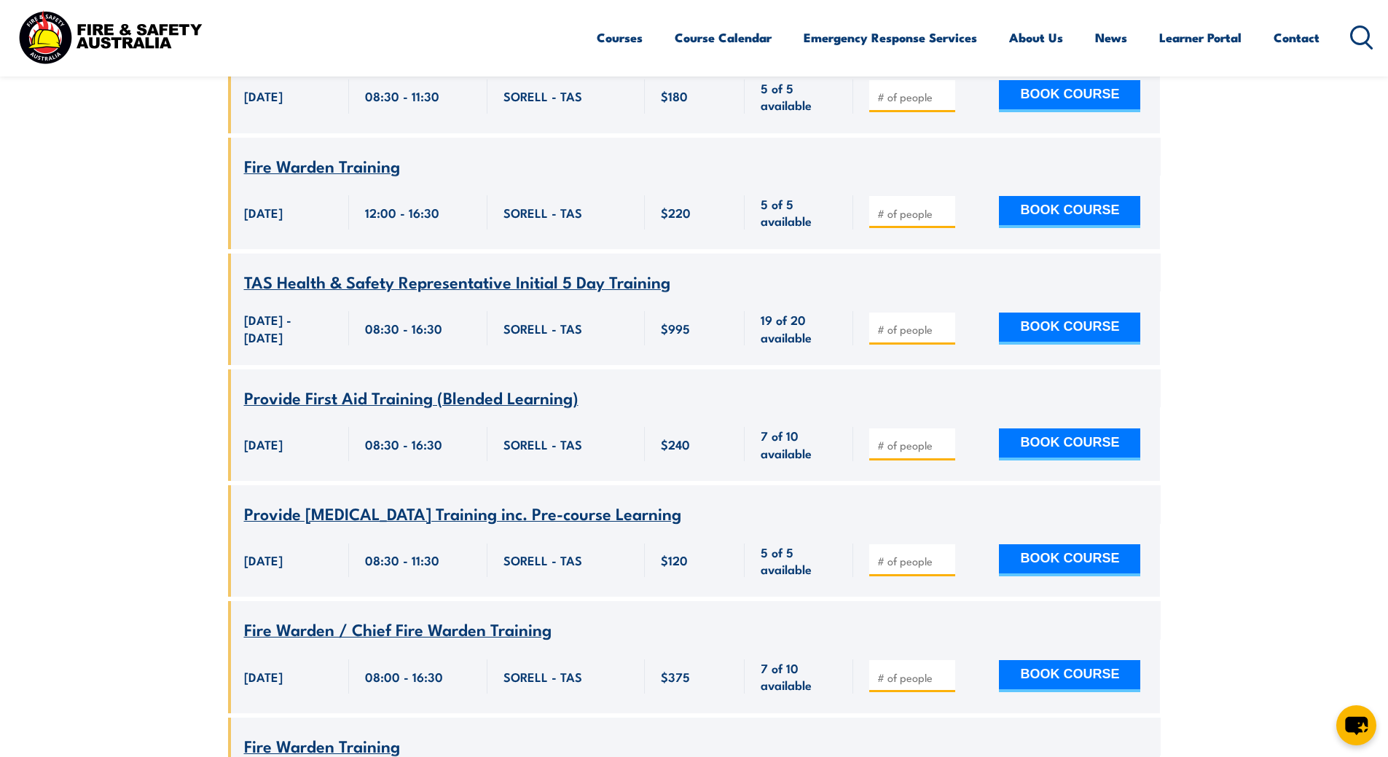
scroll to position [1574, 0]
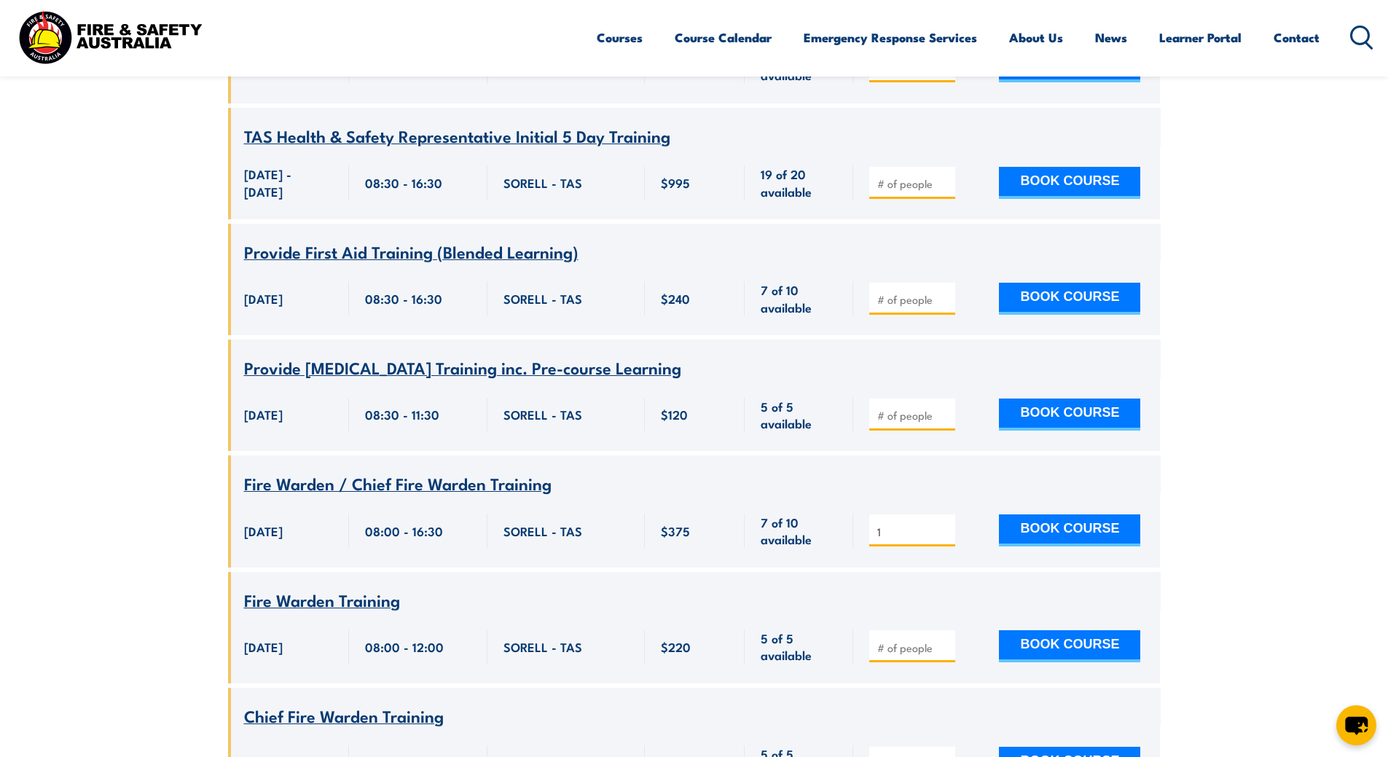
type input "1"
click at [942, 525] on input "1" at bounding box center [913, 532] width 73 height 15
click at [1046, 517] on button "BOOK COURSE" at bounding box center [1069, 530] width 141 height 32
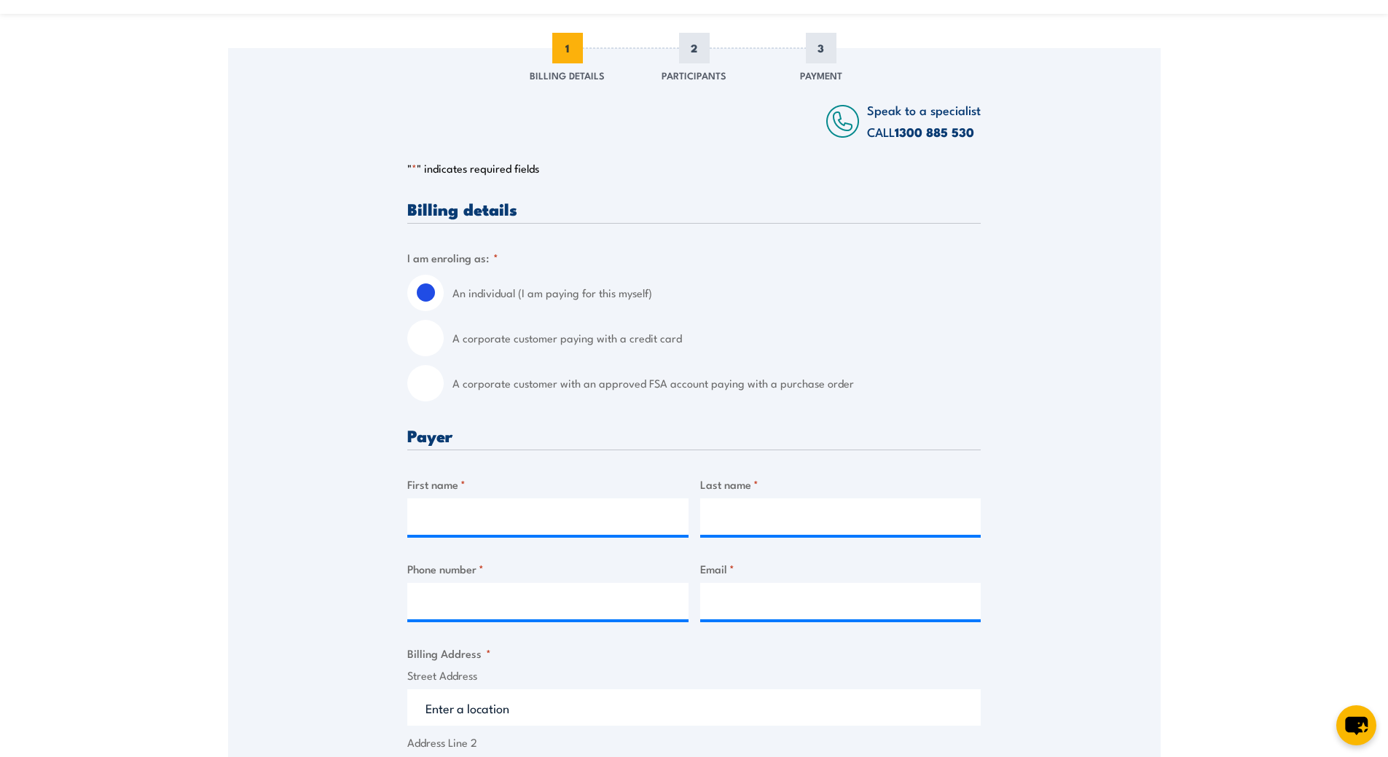
scroll to position [291, 0]
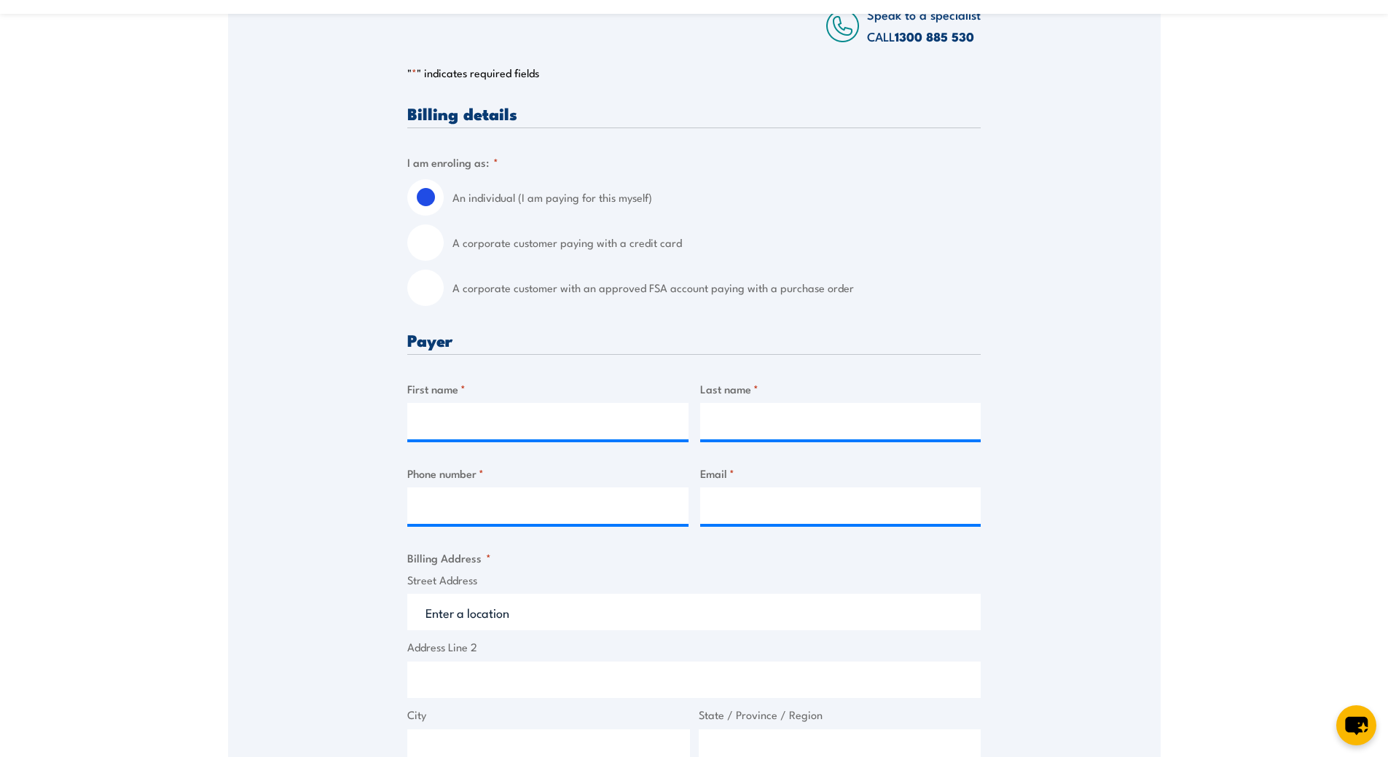
click at [431, 298] on input "A corporate customer with an approved FSA account paying with a purchase order" at bounding box center [425, 288] width 36 height 36
radio input "true"
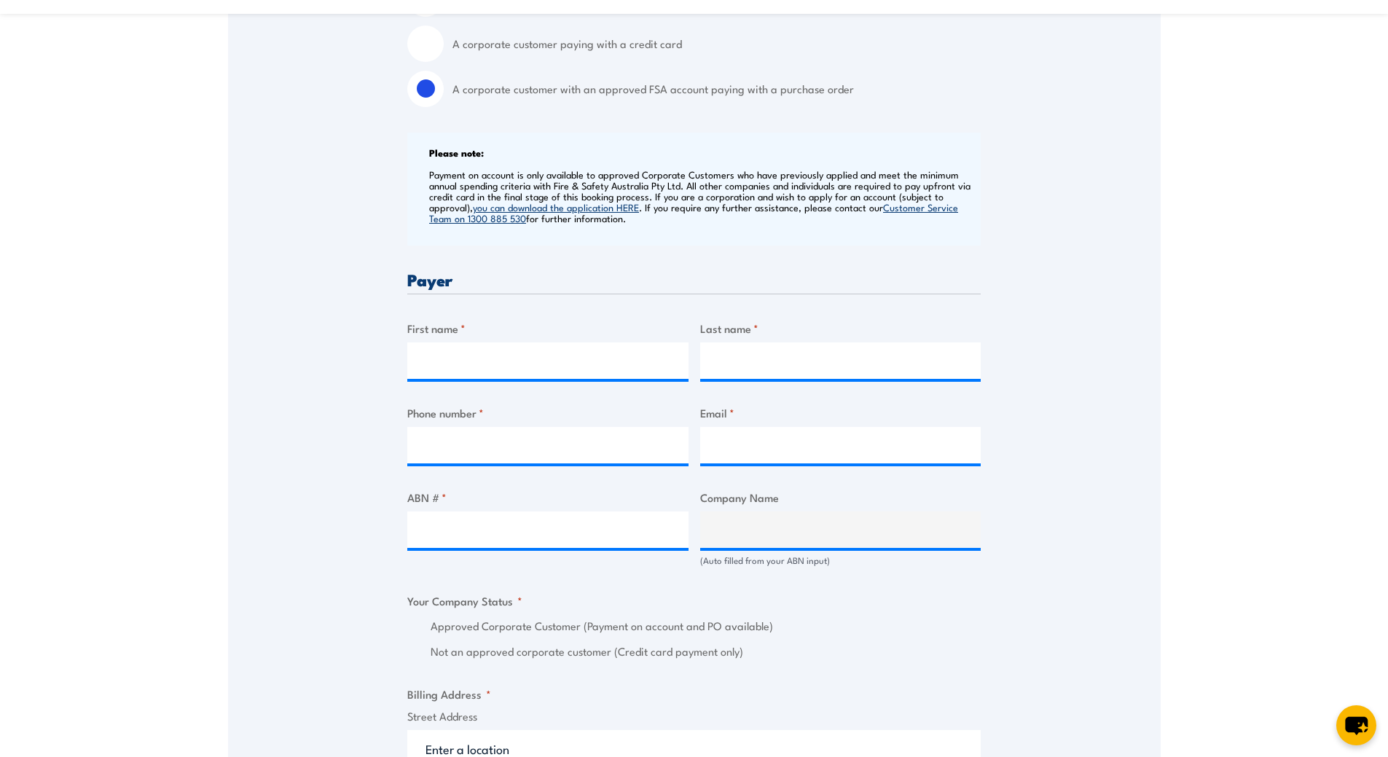
scroll to position [510, 0]
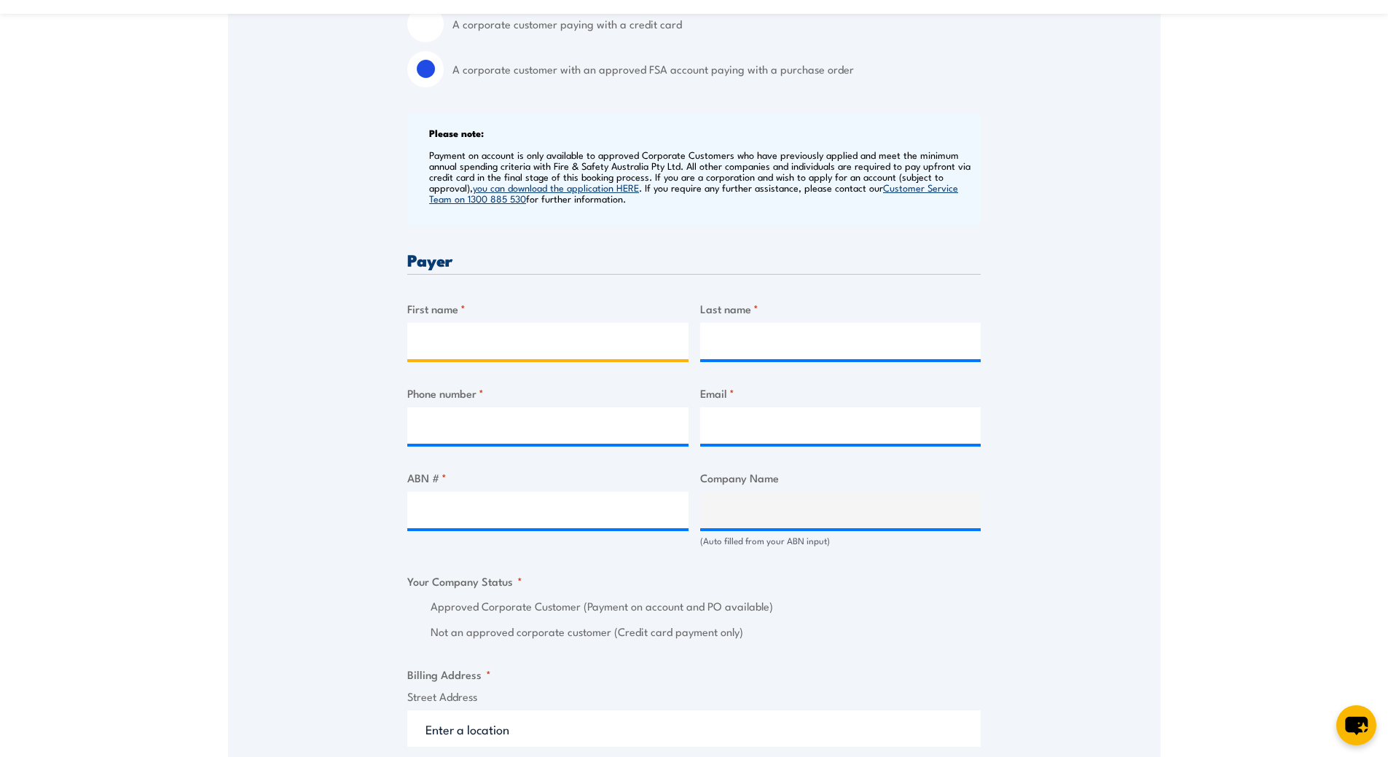
click at [439, 353] on input "First name *" at bounding box center [547, 341] width 281 height 36
type input "Nick"
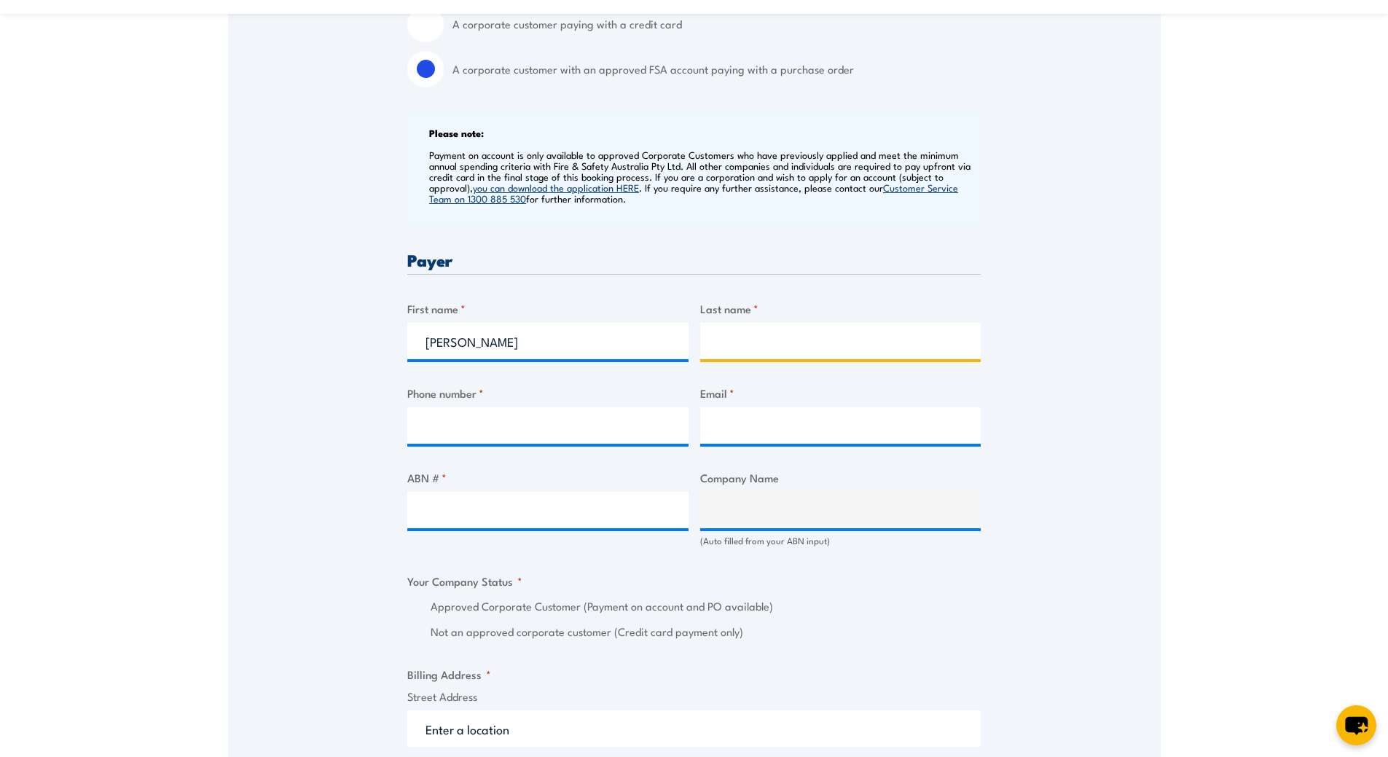
type input "Targett"
type input "0418510909"
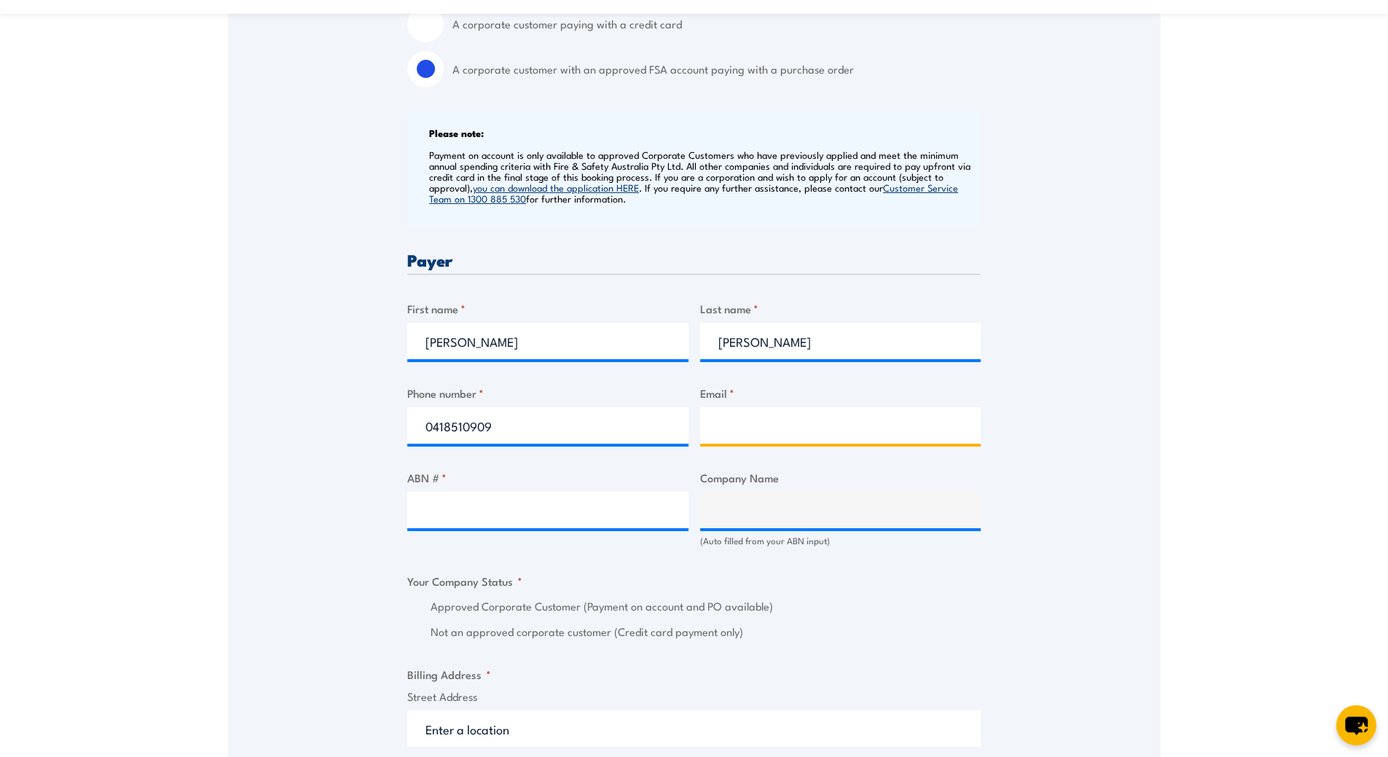
type input "nick.targett@qube.com.au"
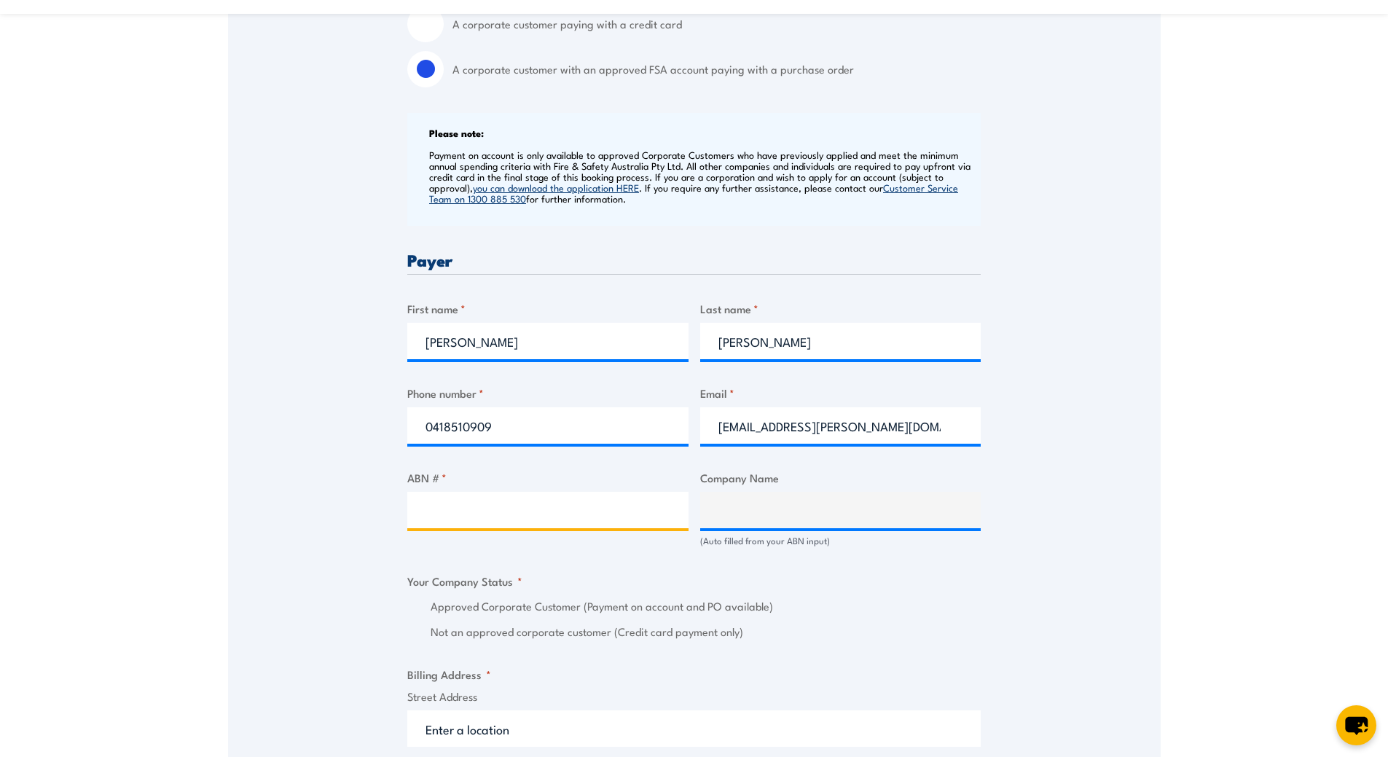
click at [474, 514] on input "ABN # *" at bounding box center [547, 510] width 281 height 36
click at [474, 510] on input "ABN # *" at bounding box center [547, 510] width 281 height 36
paste input "46 123 021 492"
type input "46 123 021 492"
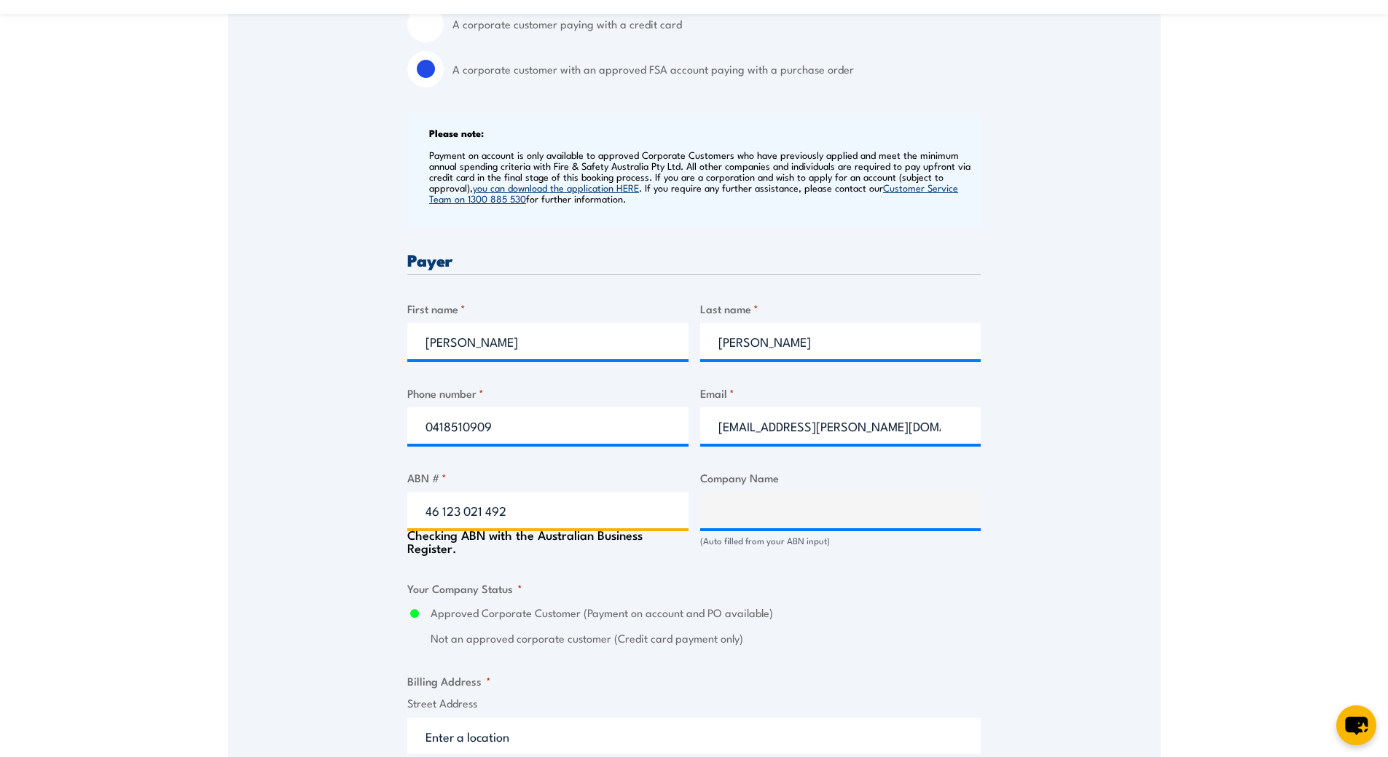
type input "QUBE PORTS PTY LTD"
radio input "true"
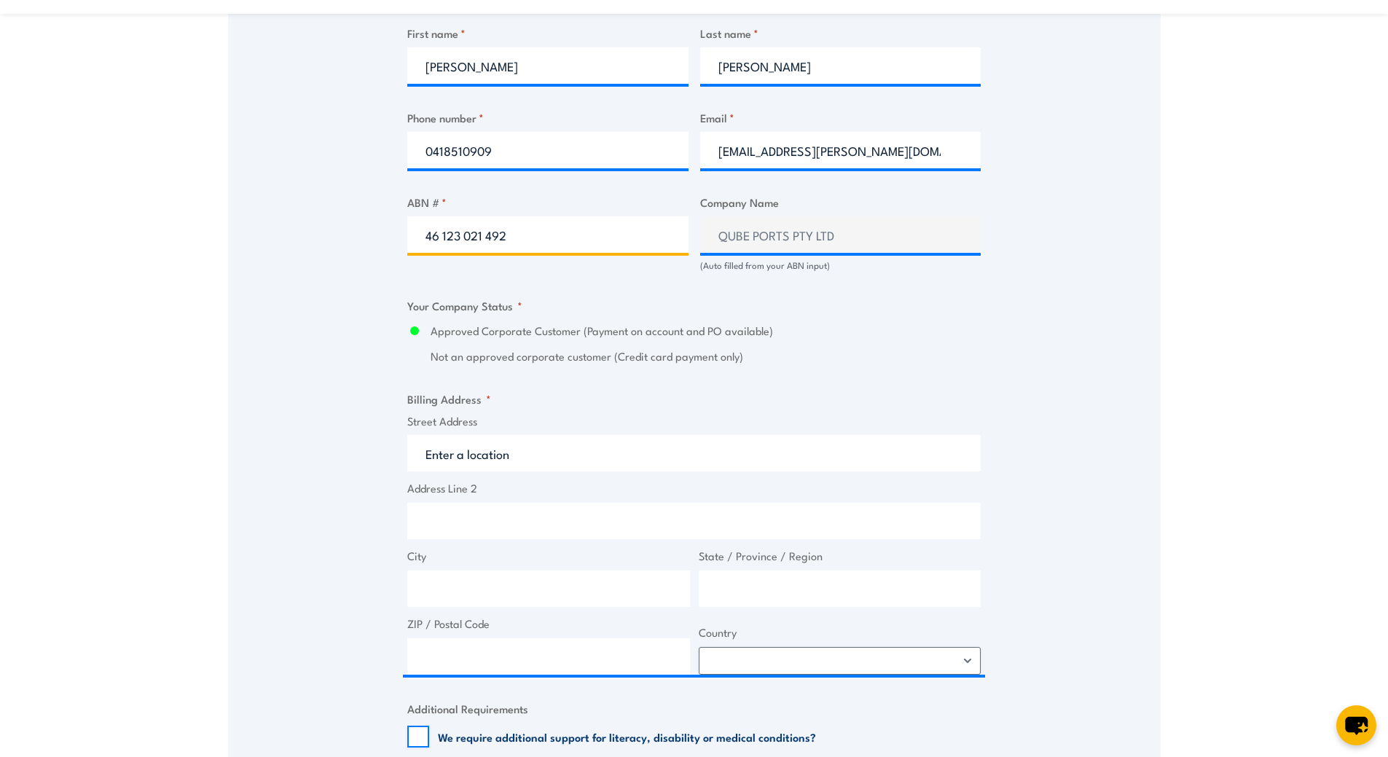
scroll to position [801, 0]
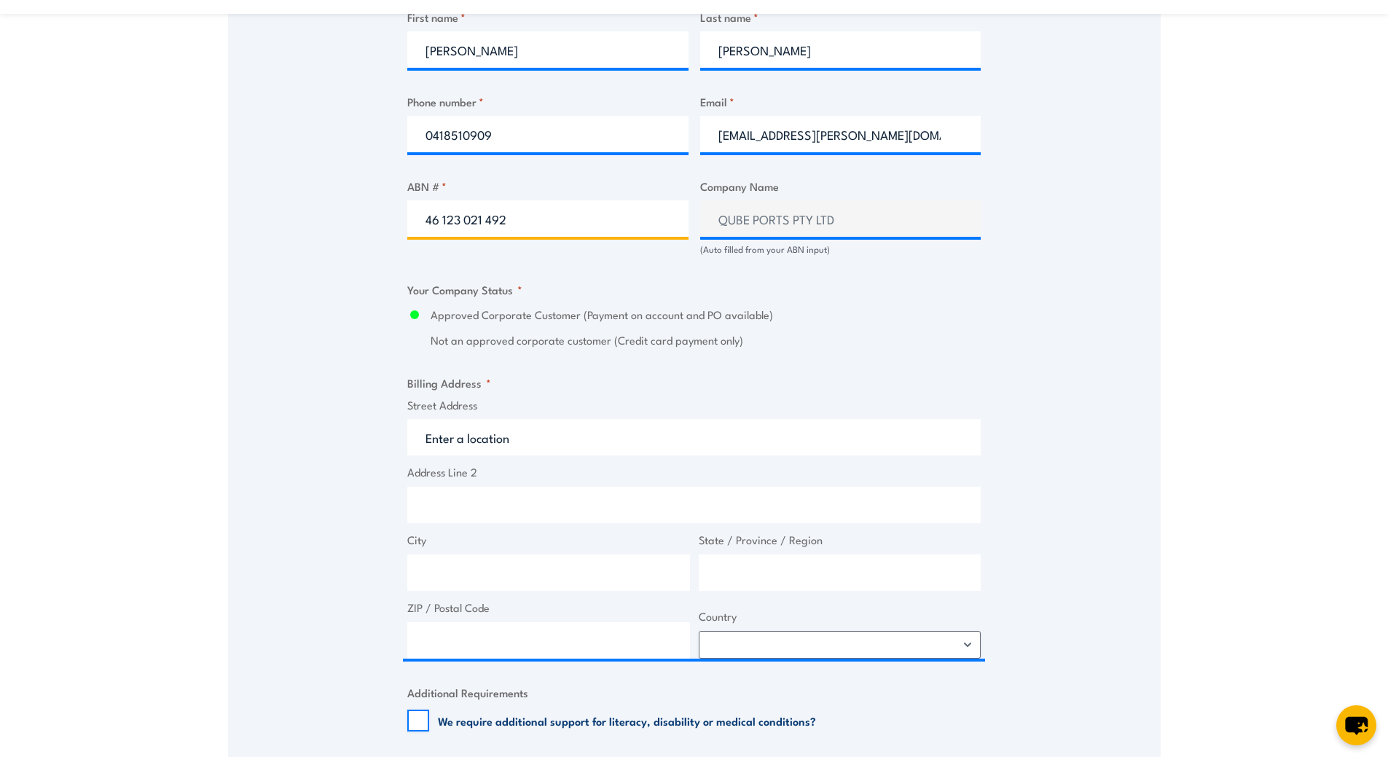
type input "46 123 021 492"
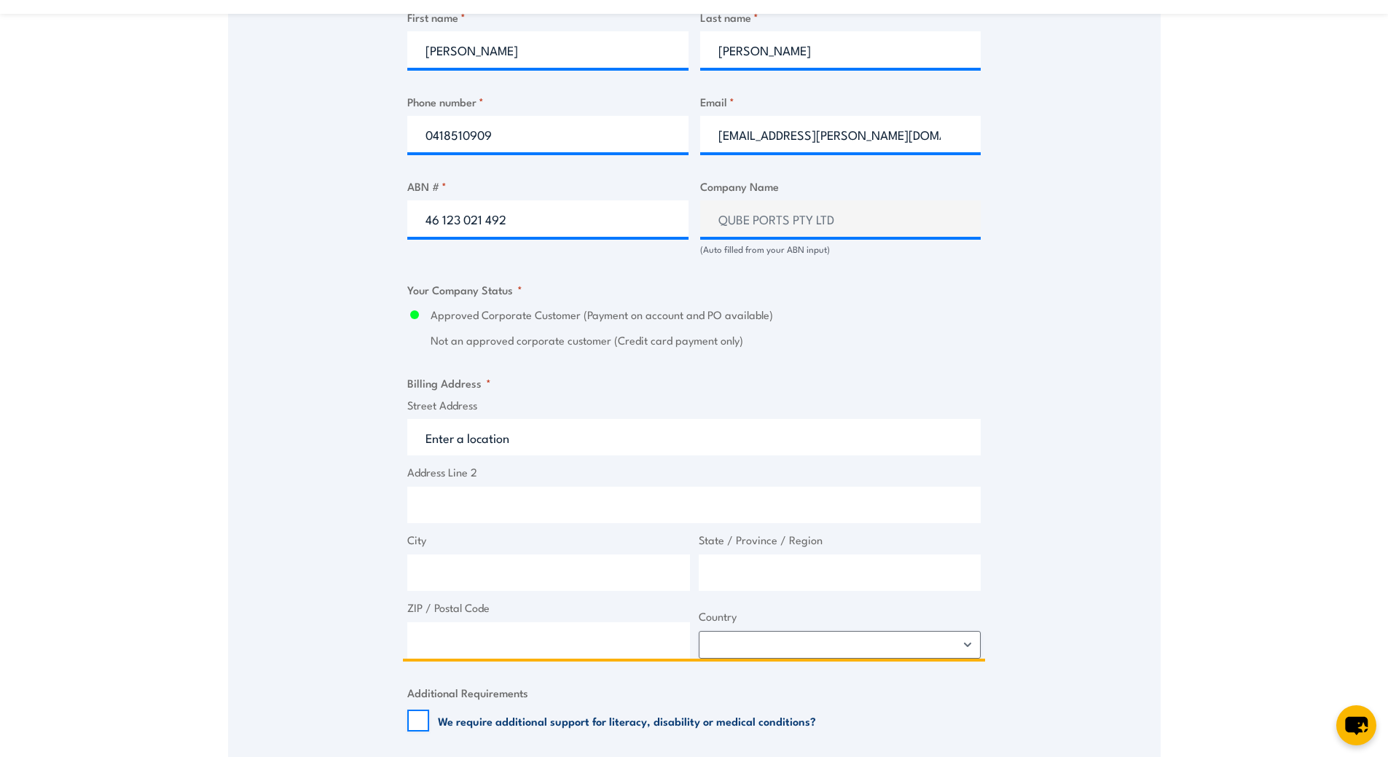
click at [434, 447] on input "Street Address" at bounding box center [693, 437] width 573 height 36
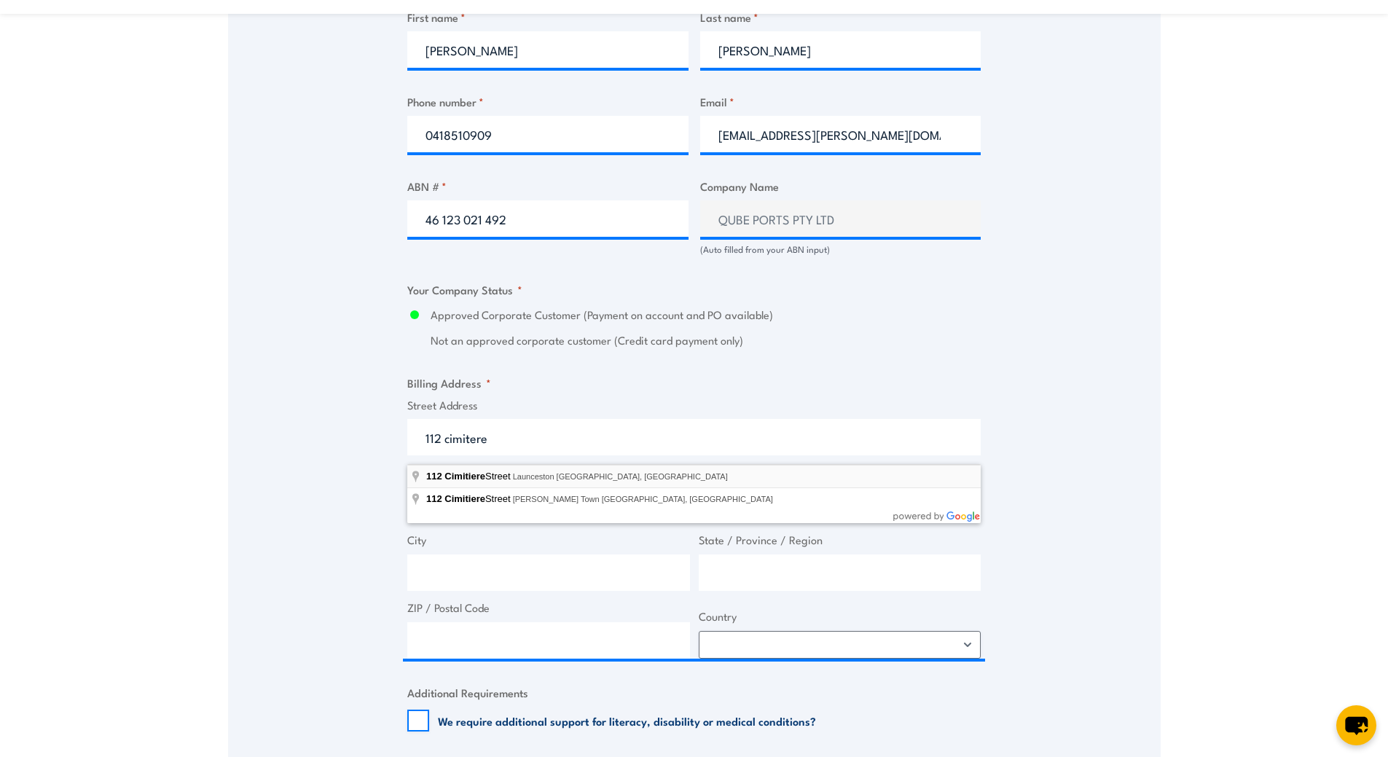
type input "112 Cimitiere Street, Launceston TAS, Australia"
type input "112 Cimitiere St"
type input "Launceston"
type input "Tasmania"
type input "7250"
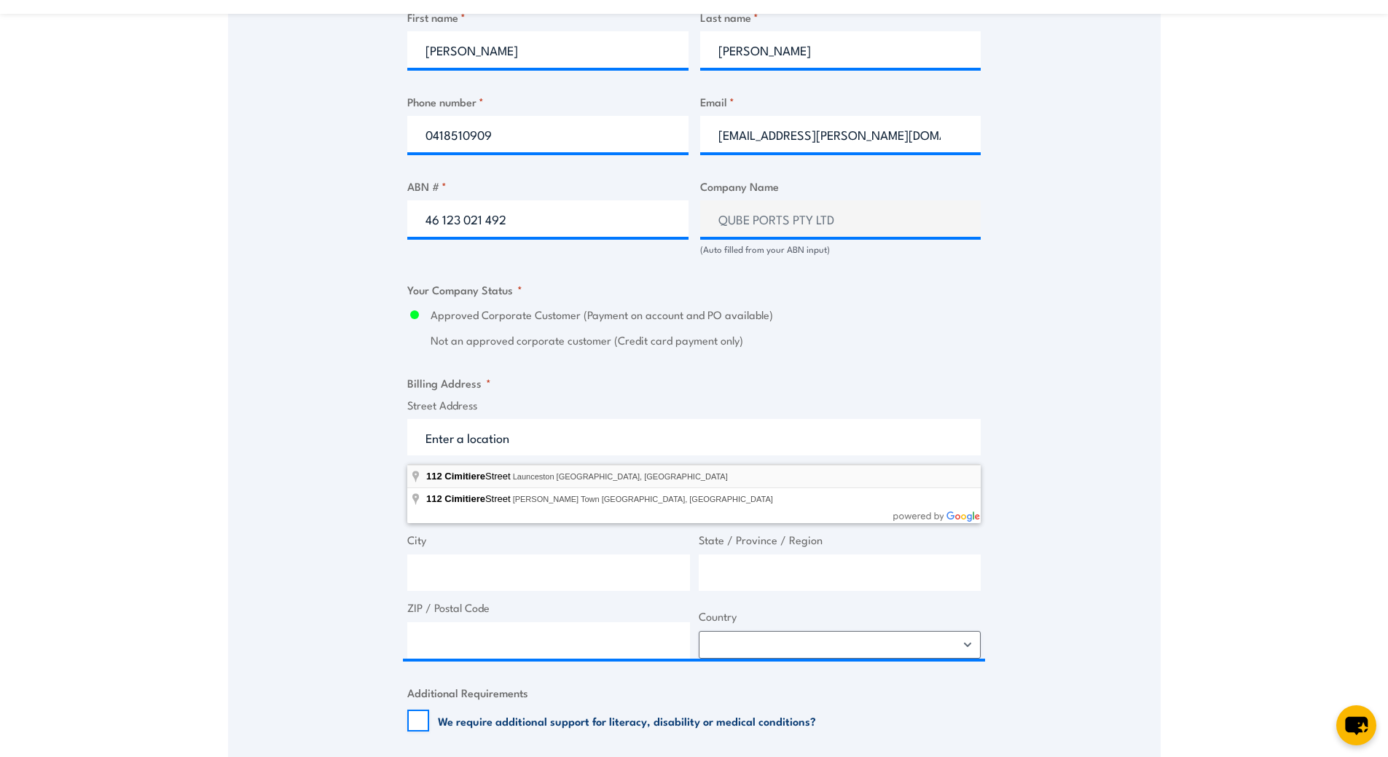
select select "Australia"
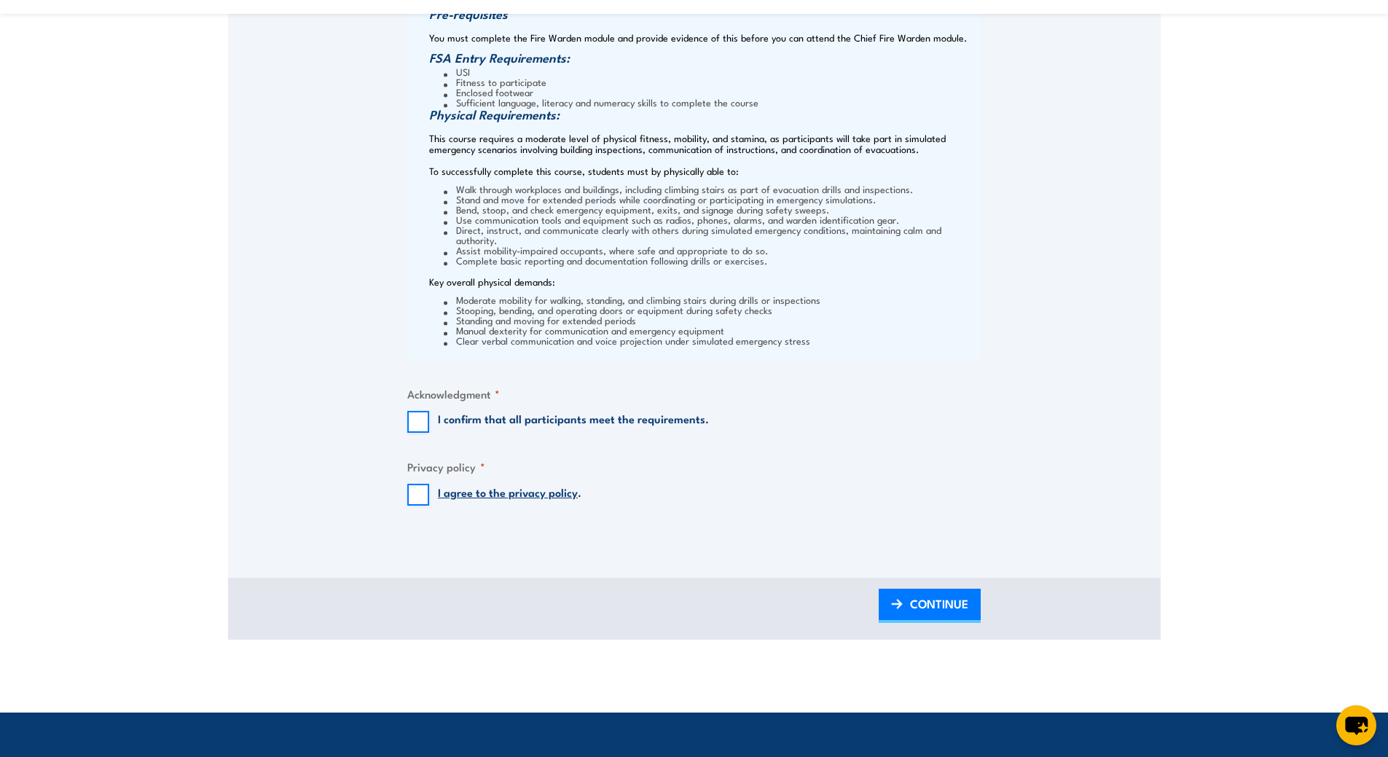
scroll to position [1603, 0]
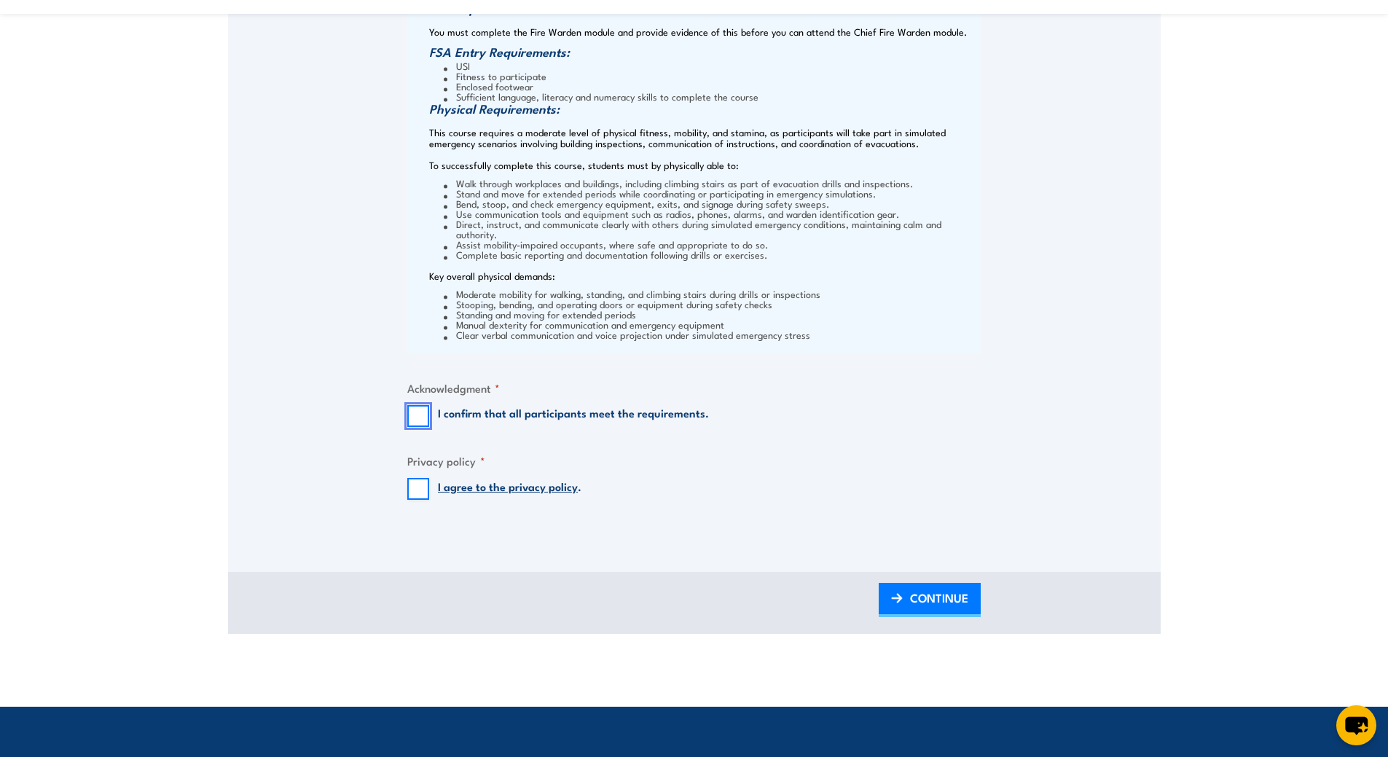
click at [423, 425] on input "I confirm that all participants meet the requirements." at bounding box center [418, 416] width 22 height 22
checkbox input "true"
click at [418, 496] on input "I agree to the privacy policy ." at bounding box center [418, 489] width 22 height 22
checkbox input "true"
click at [909, 611] on link "CONTINUE" at bounding box center [930, 600] width 102 height 34
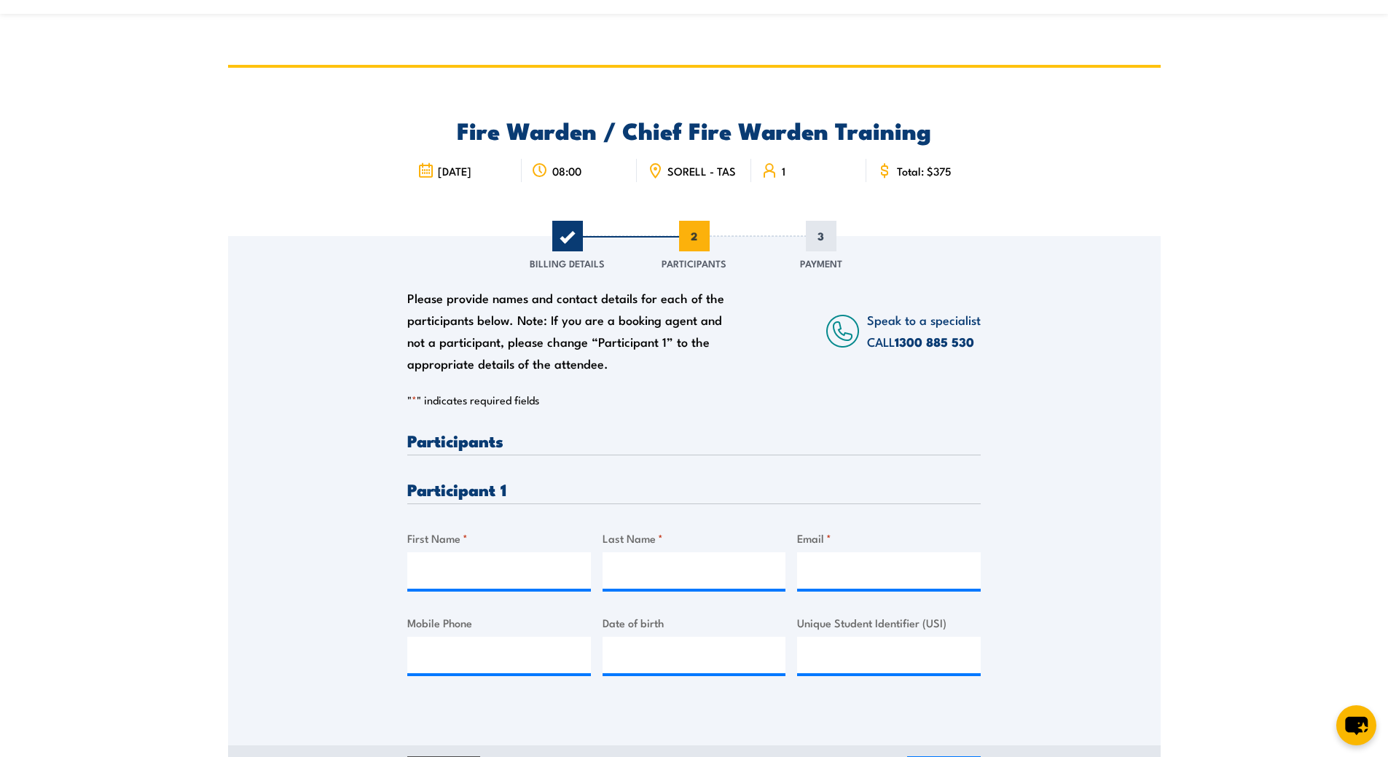
scroll to position [0, 0]
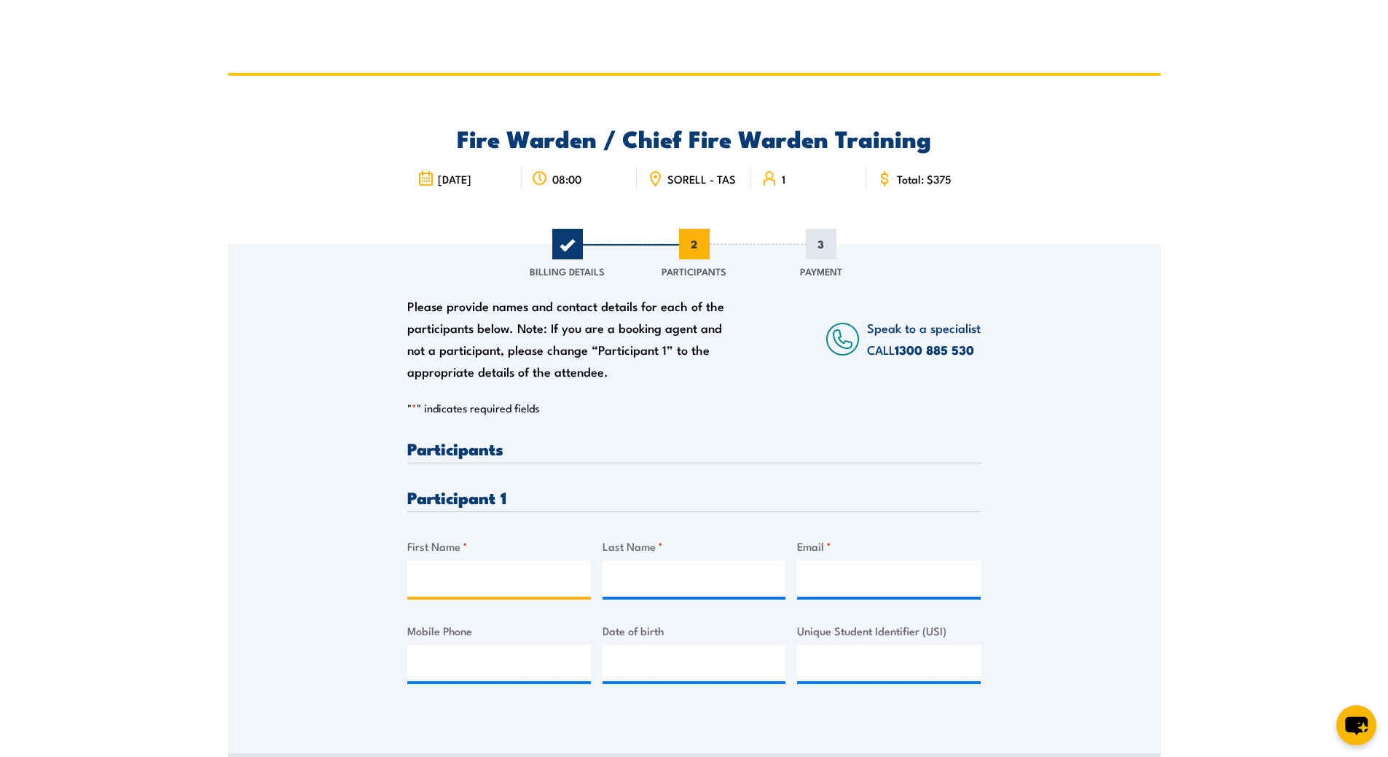
click at [423, 589] on input "First Name *" at bounding box center [499, 578] width 184 height 36
type input "Jason"
click at [652, 591] on input "Last Name *" at bounding box center [695, 578] width 184 height 36
click at [627, 590] on input "Last Name *" at bounding box center [695, 578] width 184 height 36
type input "Mallinson"
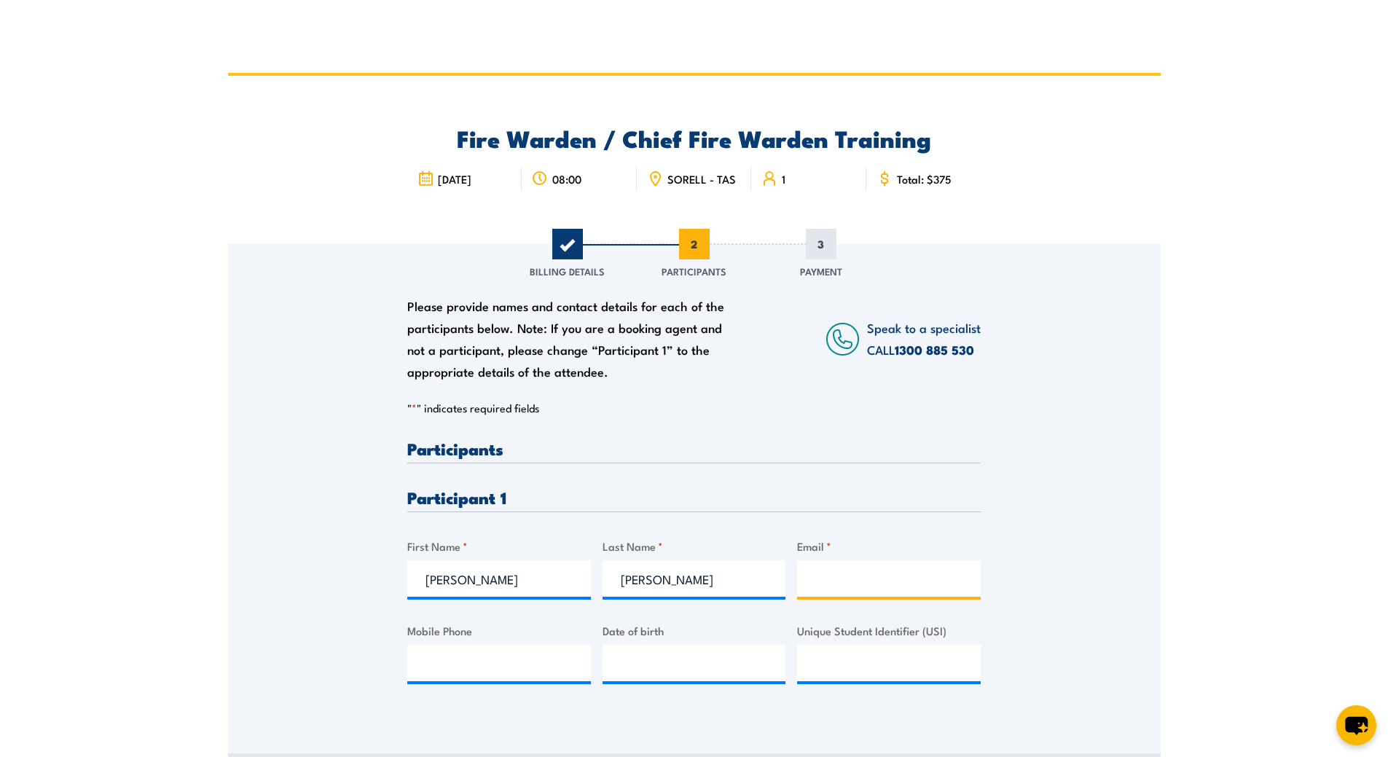
click at [818, 587] on input "Email *" at bounding box center [889, 578] width 184 height 36
paste input "JASON70DOWNER@MAIL.COM"
type input "JASON70DOWNER@MAIL.COM"
click at [471, 670] on input "Mobile Phone" at bounding box center [499, 663] width 184 height 36
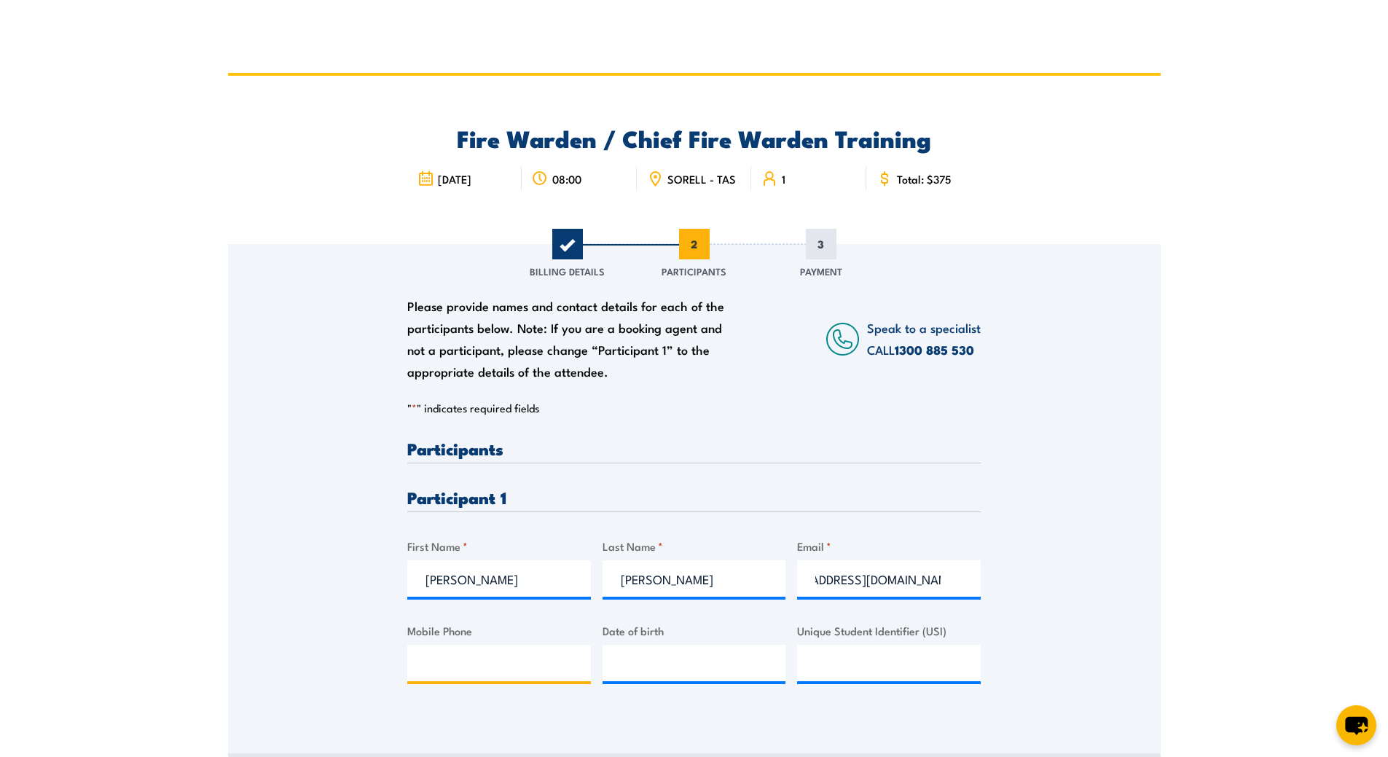
scroll to position [0, 0]
click at [431, 675] on input "Mobile Phone" at bounding box center [499, 663] width 184 height 36
paste input "472689717"
click at [427, 675] on input "472689717" at bounding box center [499, 663] width 184 height 36
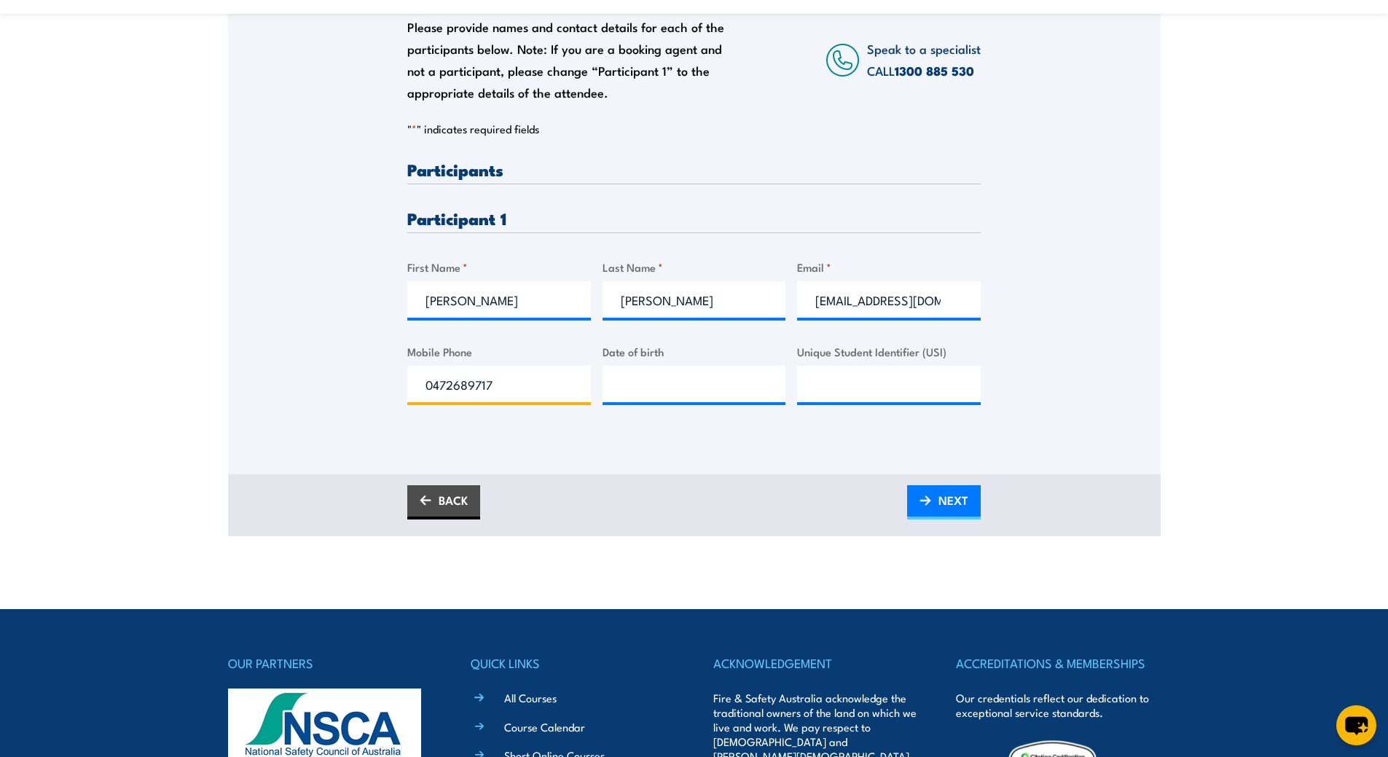
scroll to position [291, 0]
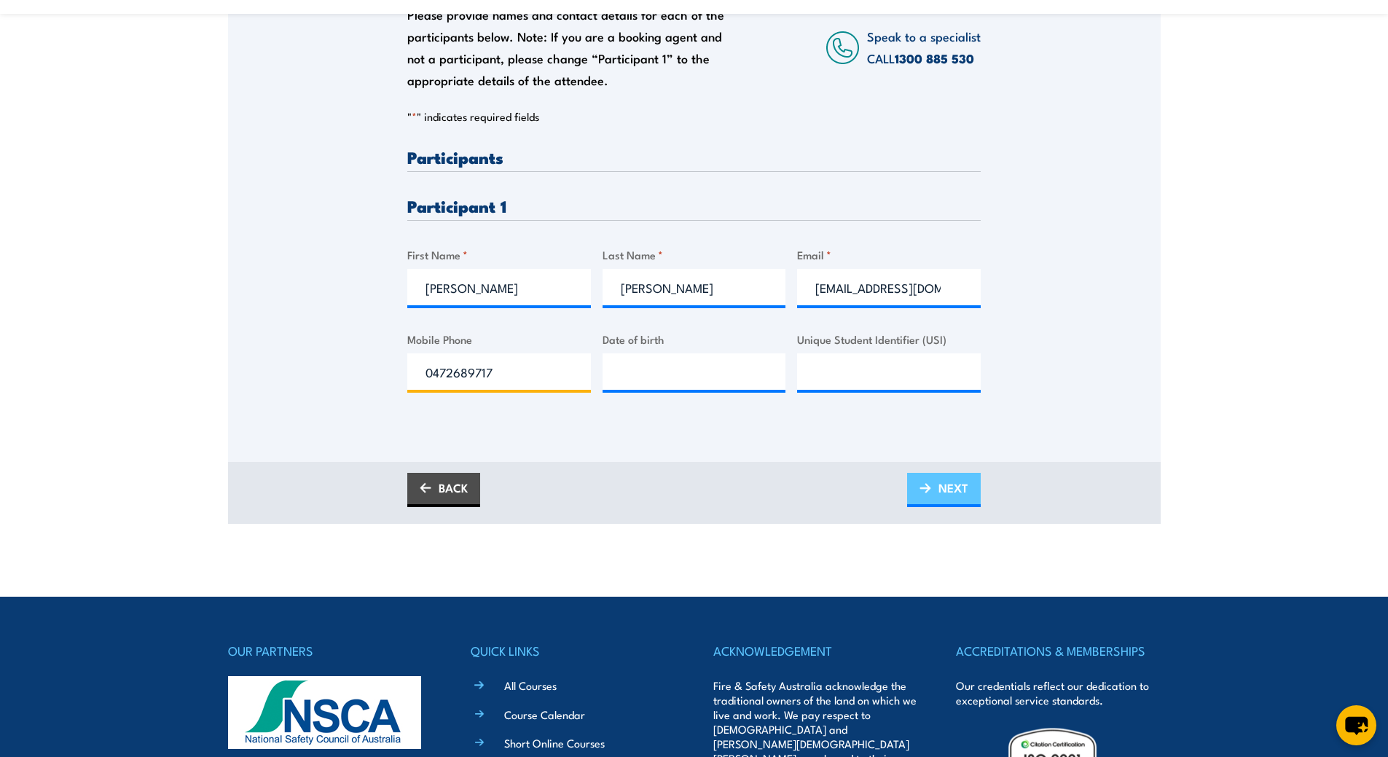
type input "0472689717"
click at [941, 500] on span "NEXT" at bounding box center [953, 488] width 30 height 39
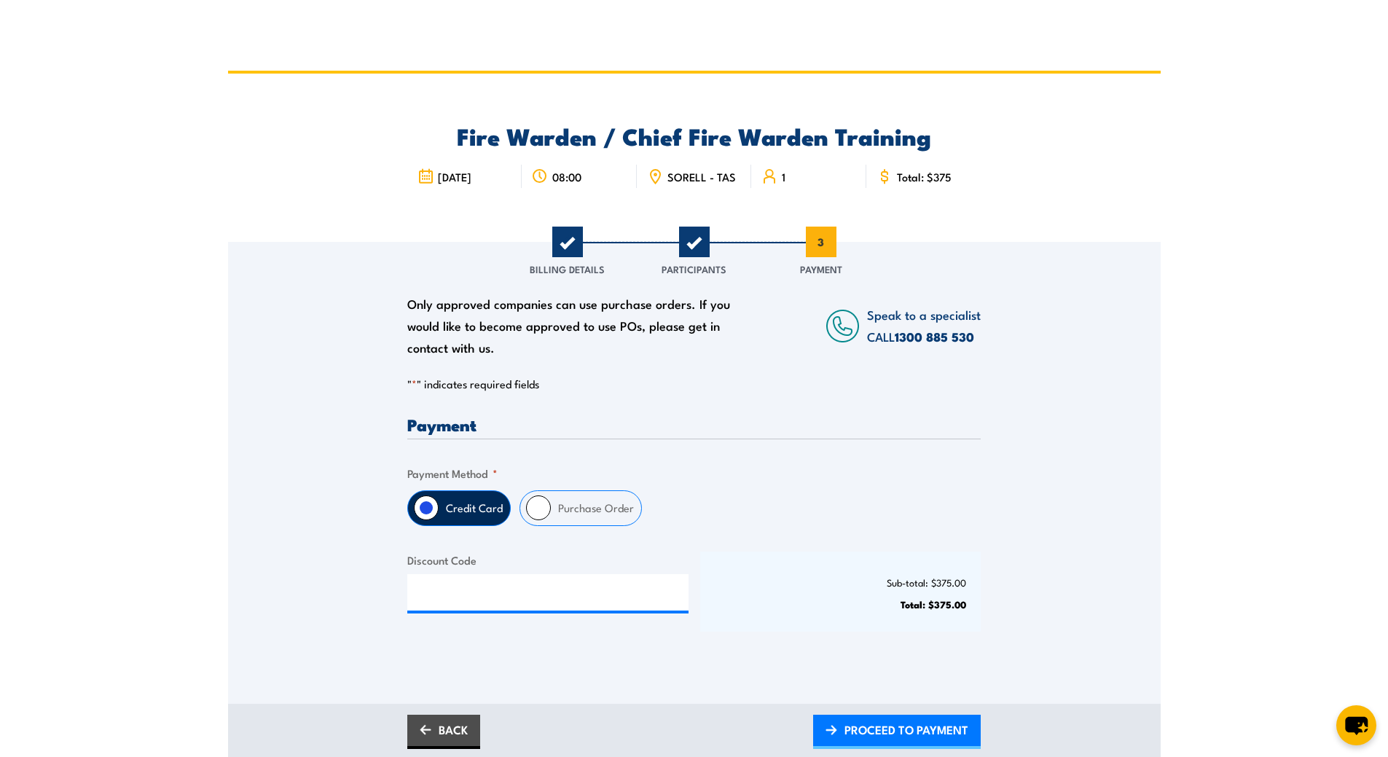
scroll to position [0, 0]
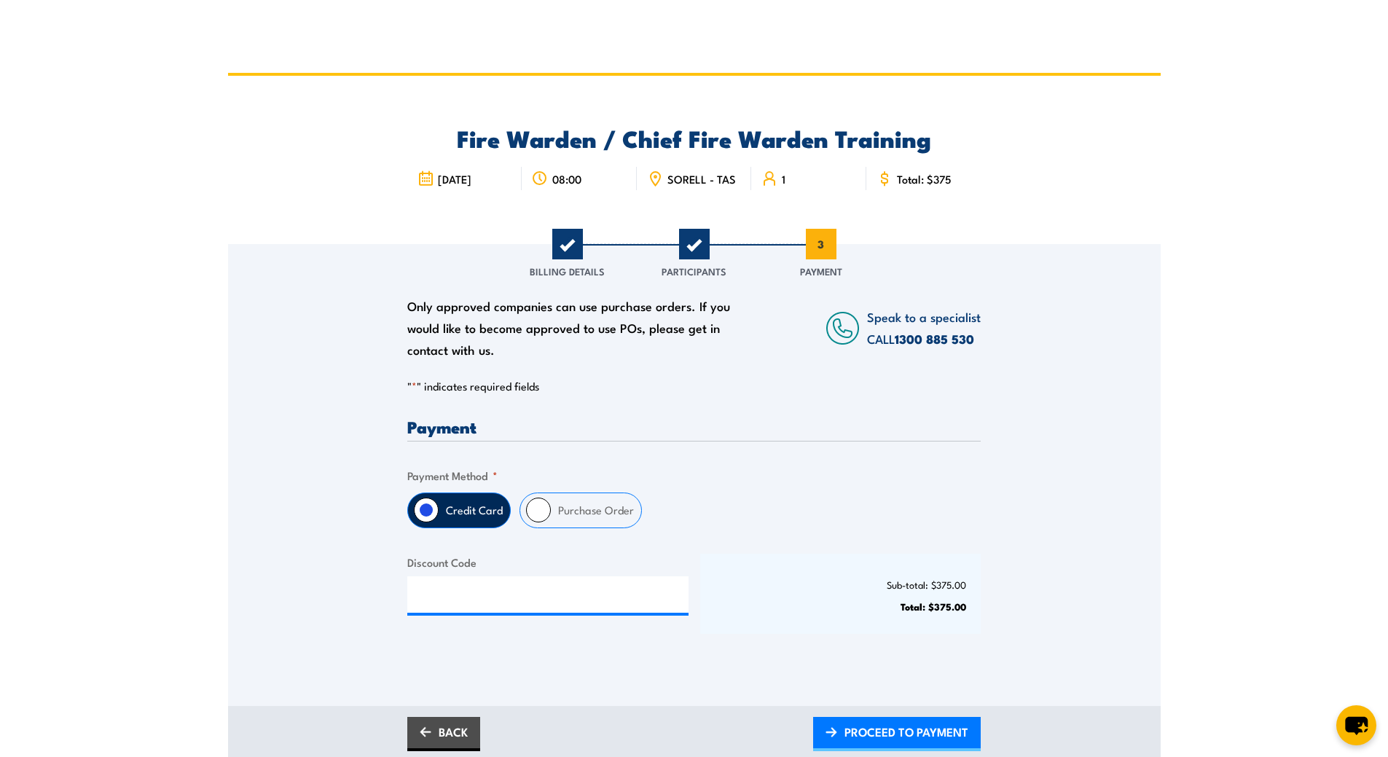
click at [529, 522] on input "Purchase Order" at bounding box center [538, 510] width 25 height 25
radio input "true"
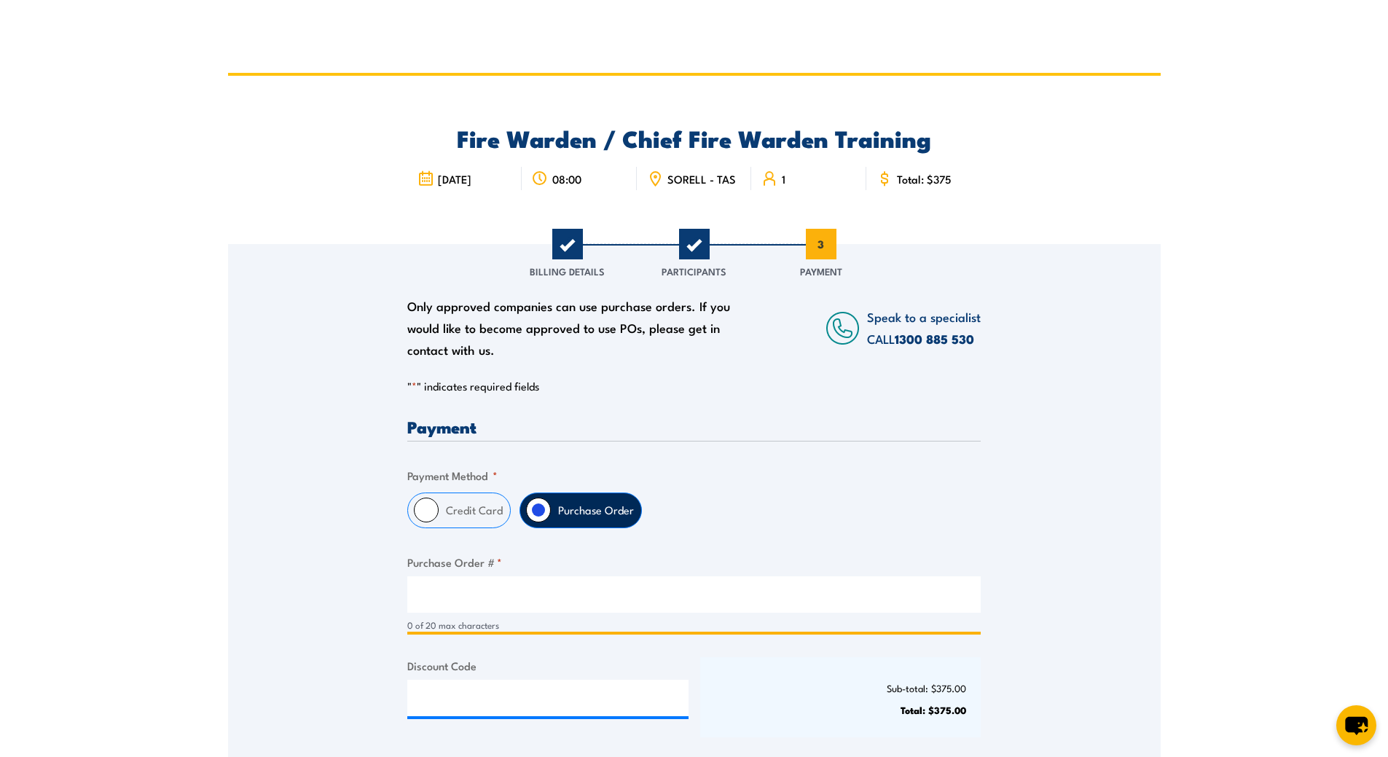
click at [458, 603] on input "Purchase Order # *" at bounding box center [693, 594] width 573 height 36
paste input "PO-ISU-002-821"
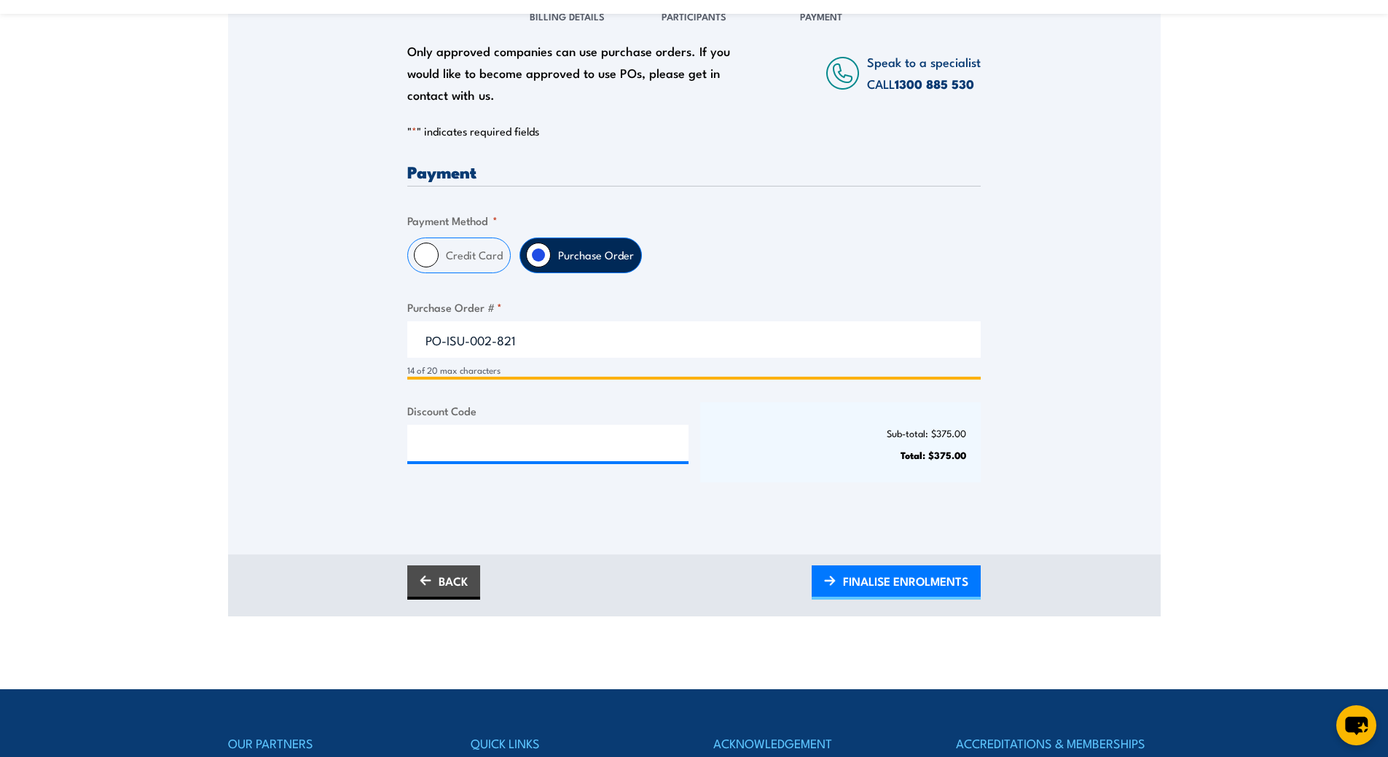
scroll to position [291, 0]
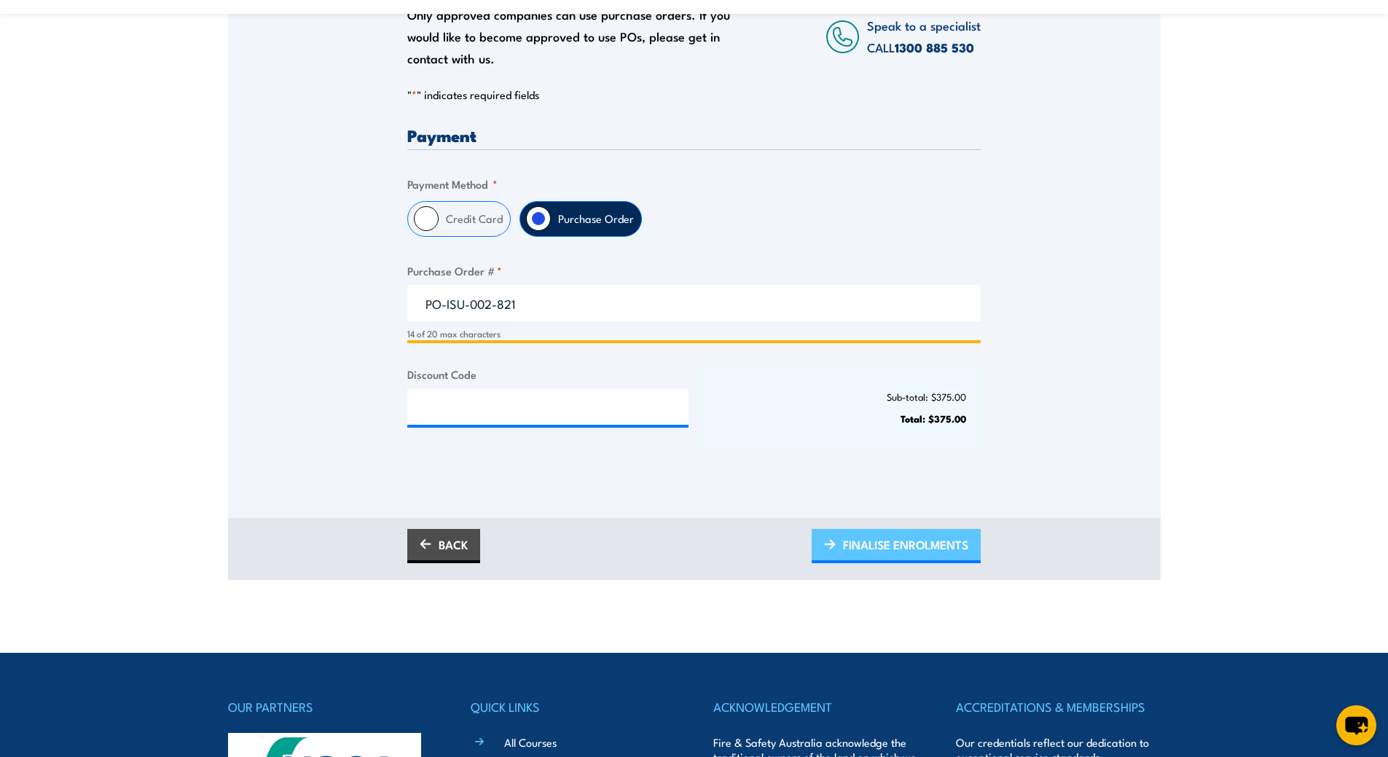
type input "PO-ISU-002-821"
click at [890, 552] on span "FINALISE ENROLMENTS" at bounding box center [905, 544] width 125 height 39
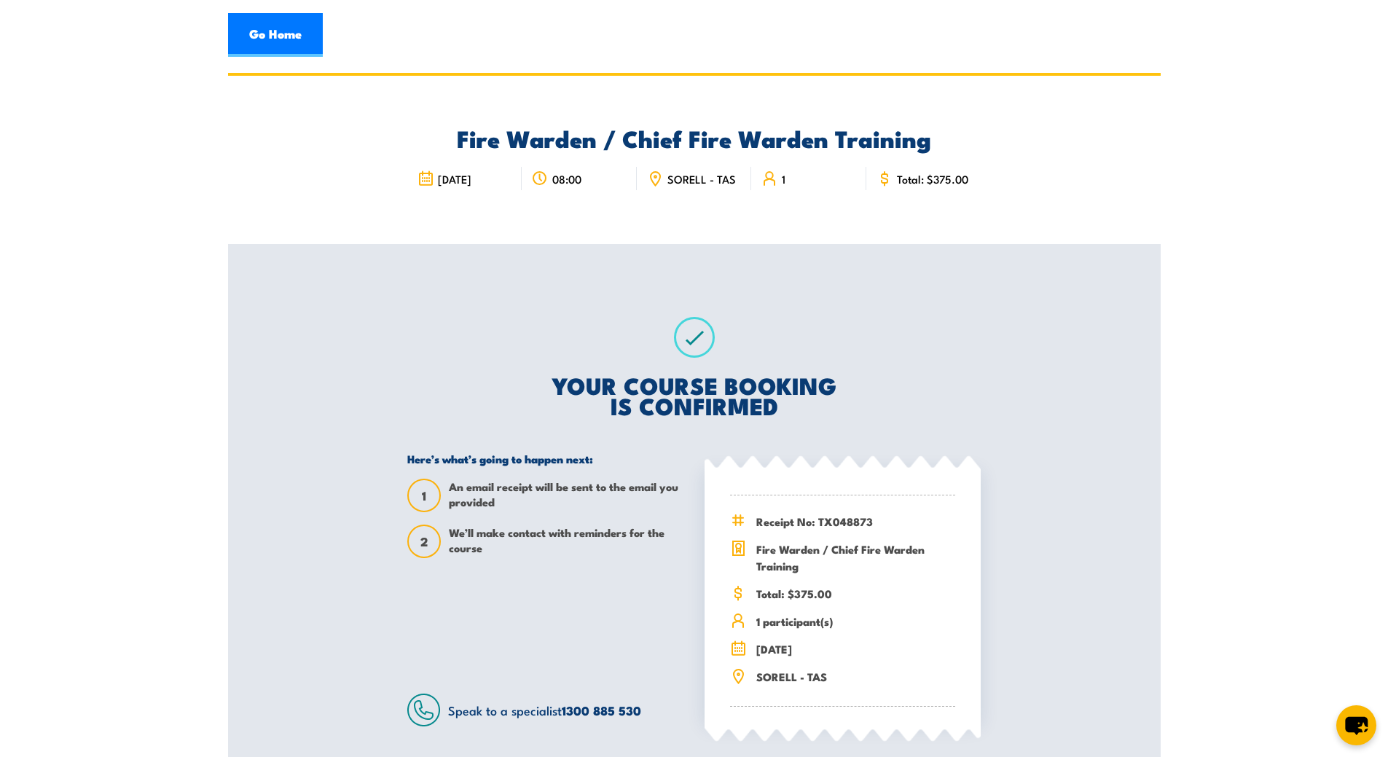
click at [802, 52] on div "Go Home" at bounding box center [694, 35] width 933 height 44
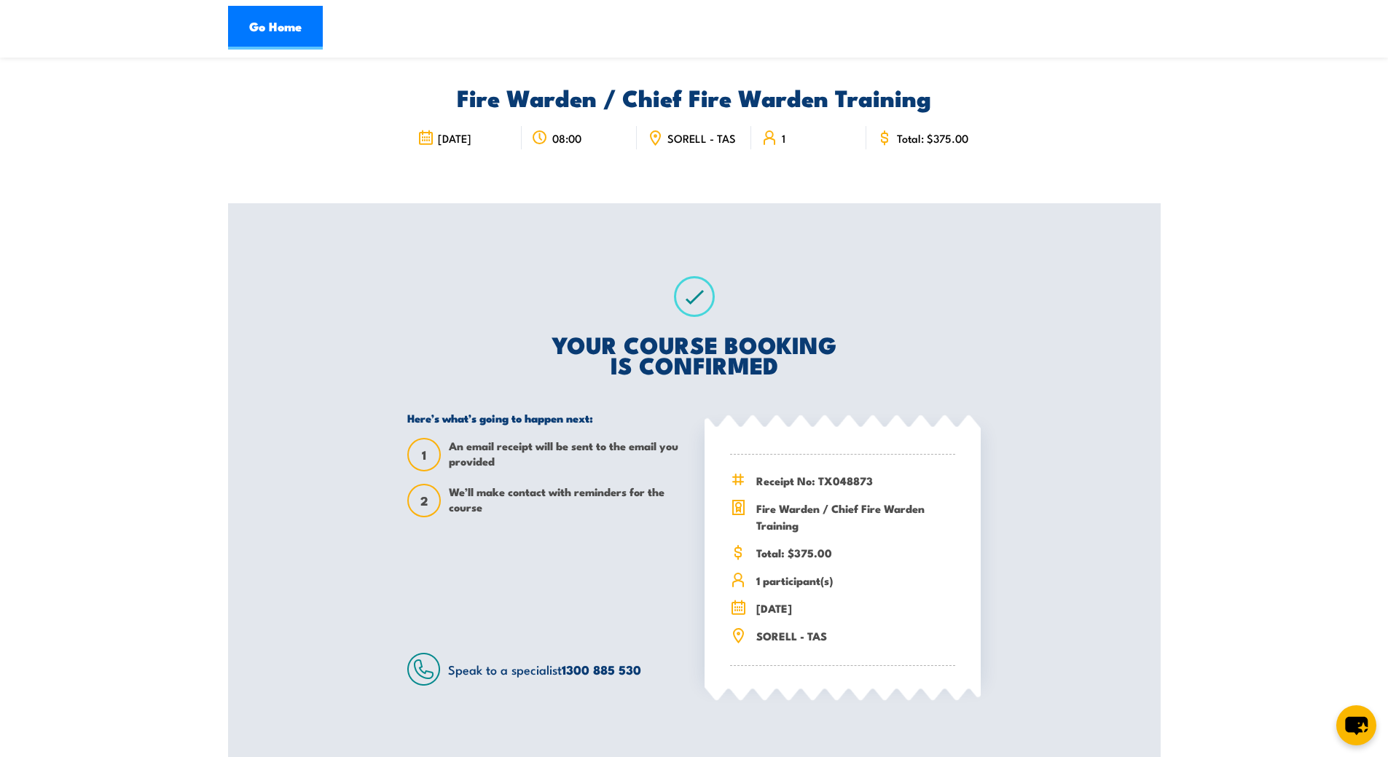
scroll to position [73, 0]
